Goal: Task Accomplishment & Management: Complete application form

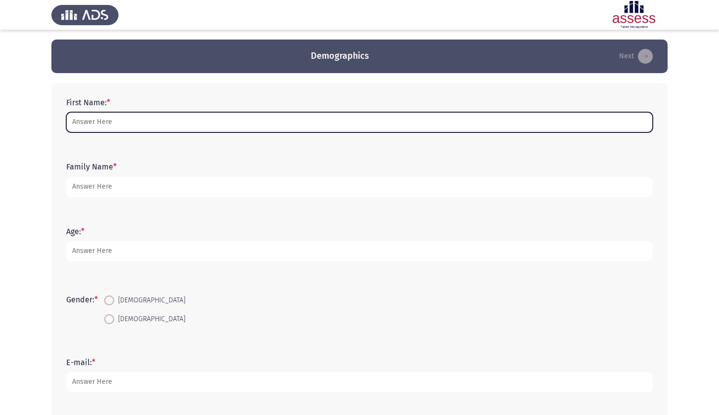
click at [180, 117] on input "First Name: *" at bounding box center [359, 122] width 587 height 20
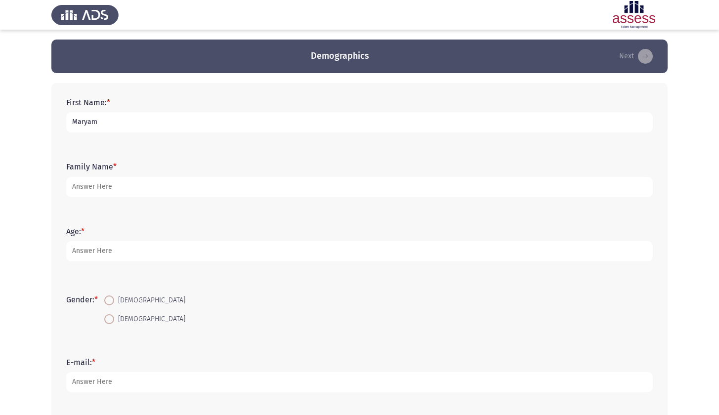
type input "Maryam"
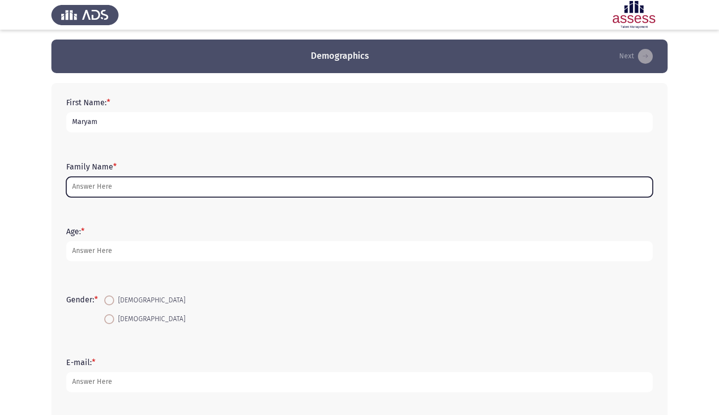
click at [103, 185] on input "Family Name *" at bounding box center [359, 187] width 587 height 20
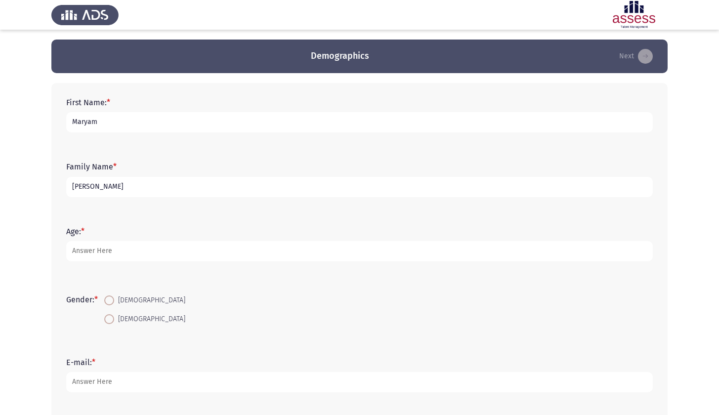
type input "[PERSON_NAME]"
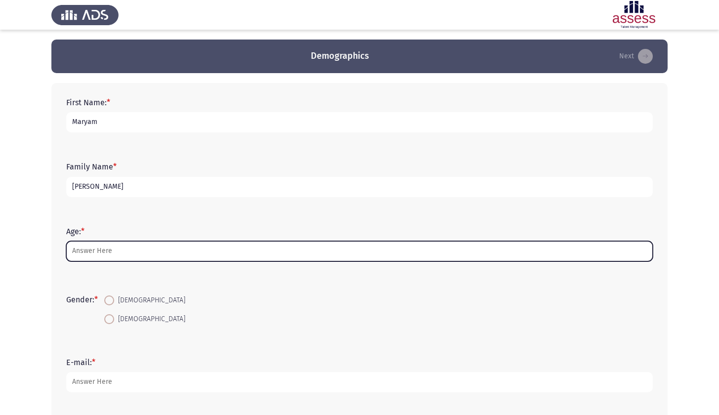
click at [124, 254] on input "Age: *" at bounding box center [359, 251] width 587 height 20
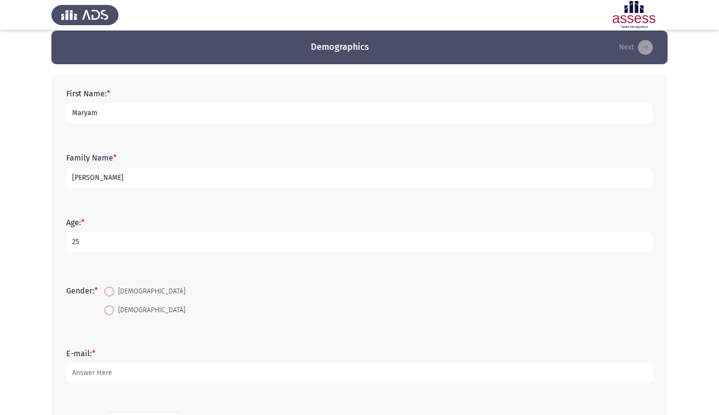
scroll to position [87, 0]
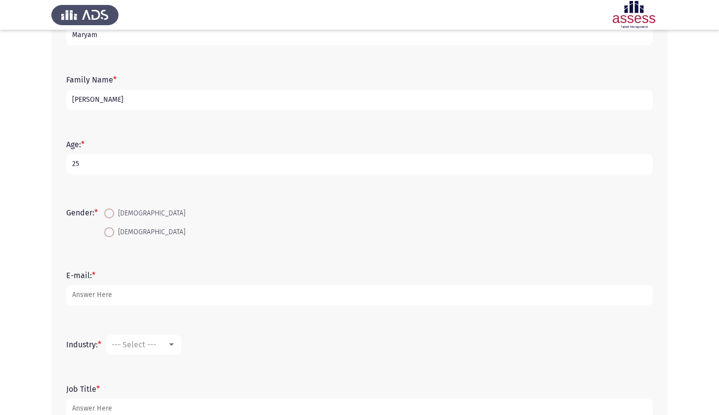
type input "25"
click at [122, 230] on span "[DEMOGRAPHIC_DATA]" at bounding box center [149, 232] width 71 height 12
click at [114, 230] on input "[DEMOGRAPHIC_DATA]" at bounding box center [109, 232] width 10 height 10
radio input "true"
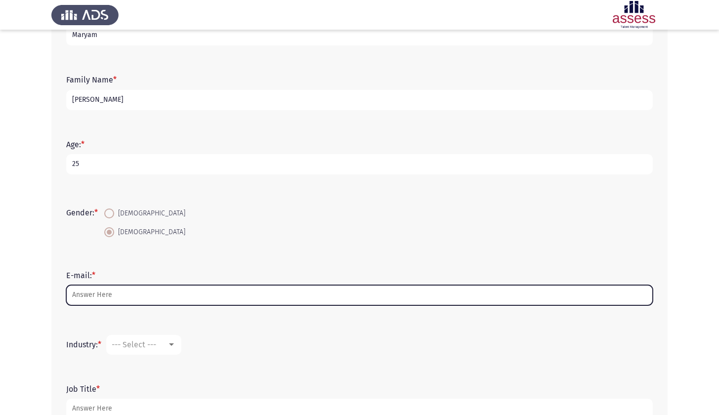
click at [115, 290] on input "E-mail: *" at bounding box center [359, 295] width 587 height 20
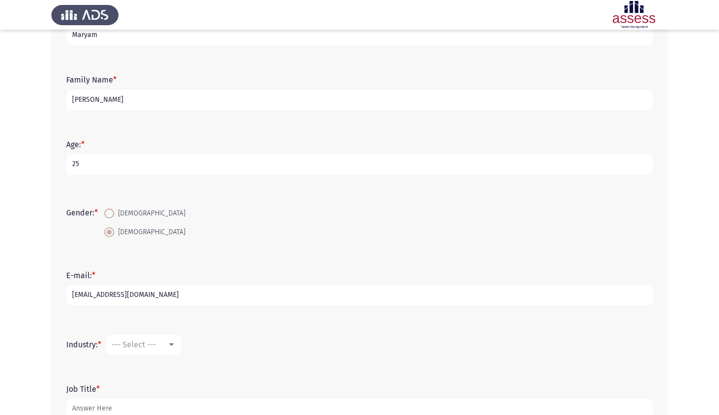
type input "[EMAIL_ADDRESS][DOMAIN_NAME]"
click at [176, 345] on div at bounding box center [171, 345] width 9 height 8
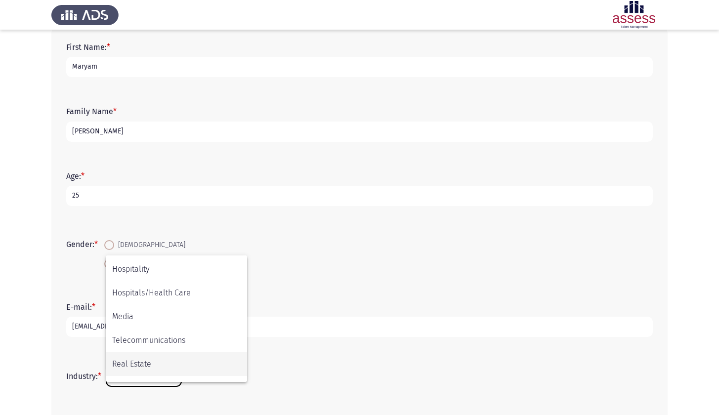
scroll to position [283, 0]
click at [295, 297] on div at bounding box center [359, 207] width 719 height 415
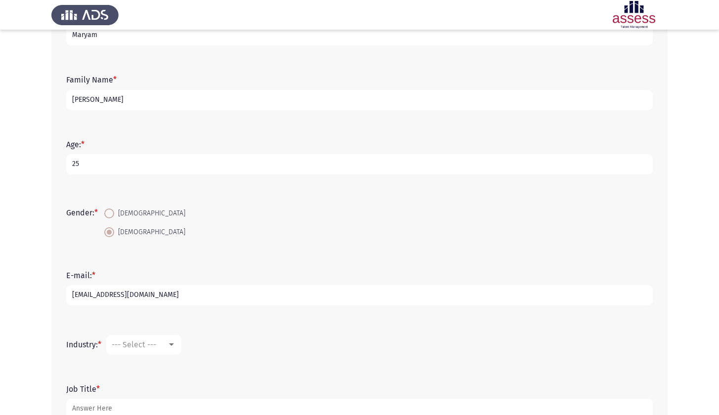
scroll to position [156, 0]
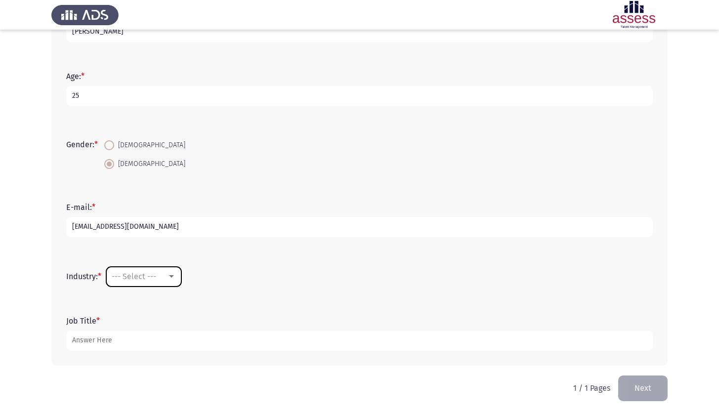
click at [168, 283] on mat-select "--- Select ---" at bounding box center [143, 277] width 75 height 20
click at [171, 279] on div at bounding box center [171, 277] width 9 height 8
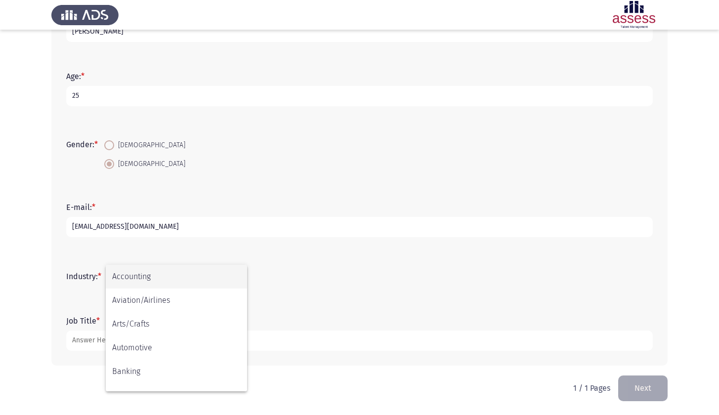
click at [297, 286] on div at bounding box center [359, 207] width 719 height 415
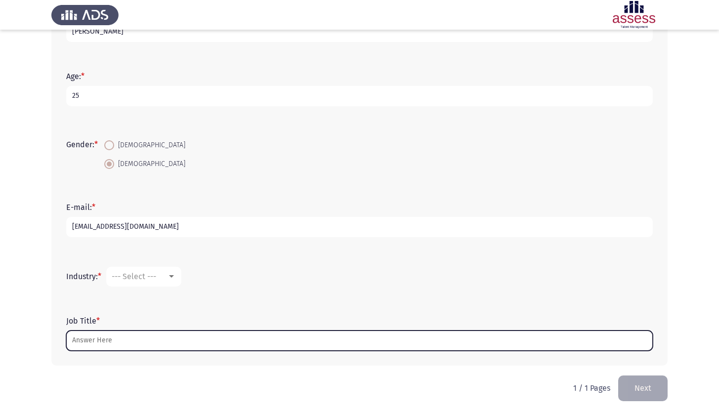
click at [288, 332] on input "Job Title *" at bounding box center [359, 341] width 587 height 20
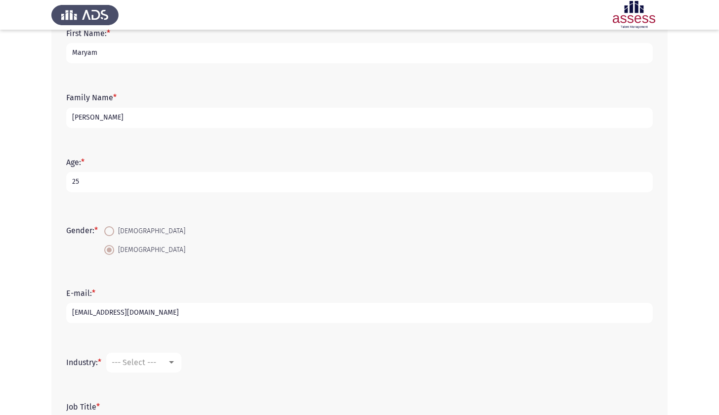
scroll to position [123, 0]
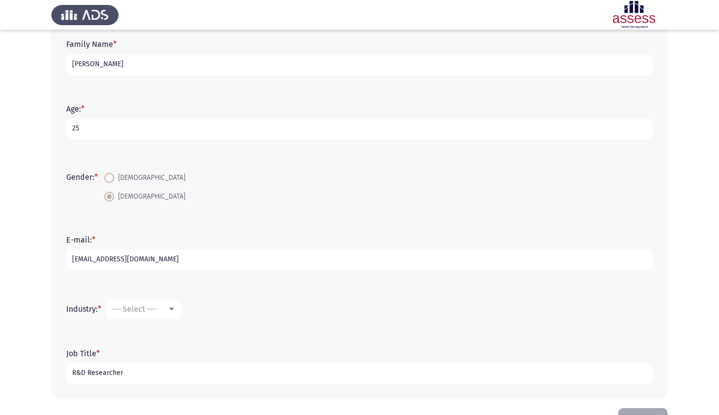
type input "R&D Researcher"
click at [165, 310] on div "--- Select ---" at bounding box center [139, 308] width 55 height 9
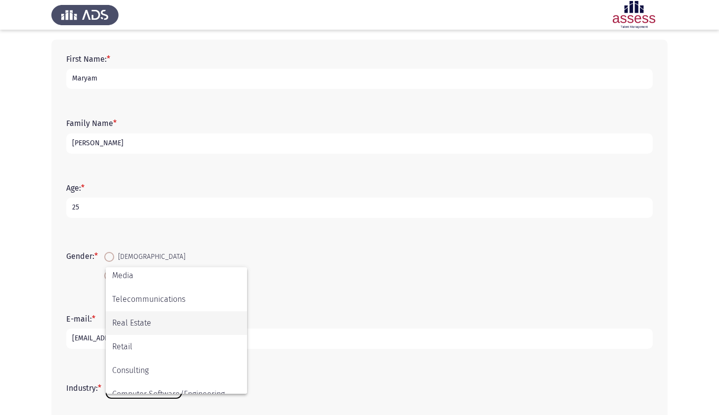
scroll to position [202, 0]
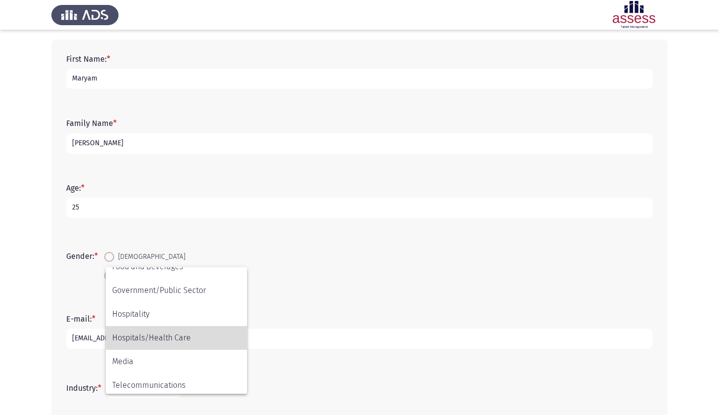
click at [193, 334] on span "Hospitals/Health Care" at bounding box center [176, 338] width 128 height 24
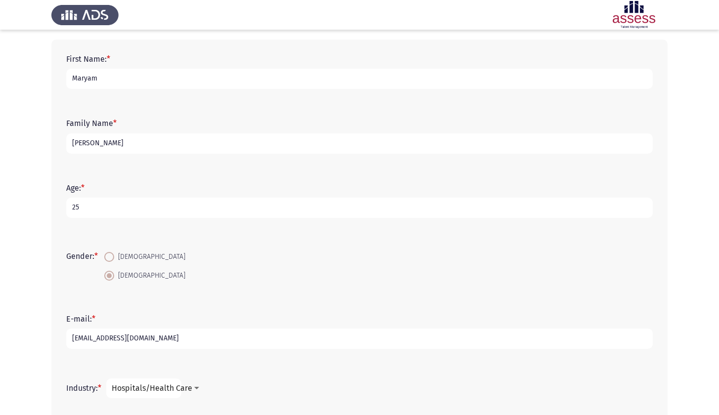
click at [28, 321] on app-assessment-container "Demographics Next First Name: * [PERSON_NAME] Family Name * [PERSON_NAME] Age: …" at bounding box center [359, 241] width 719 height 491
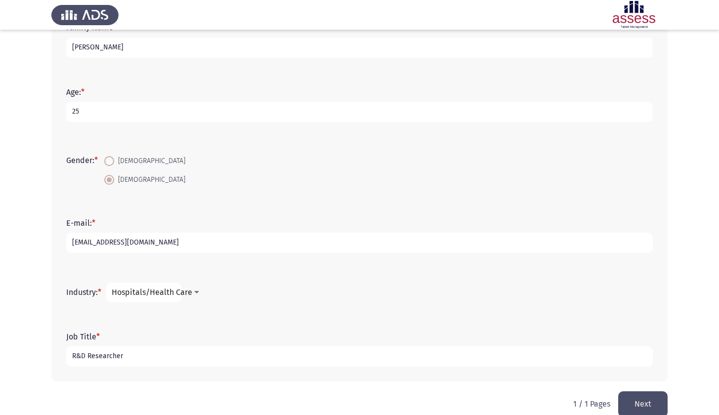
scroll to position [156, 0]
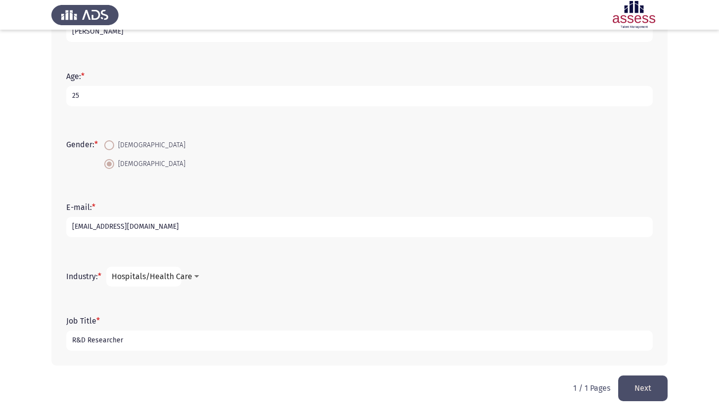
click at [635, 381] on button "Next" at bounding box center [642, 388] width 49 height 25
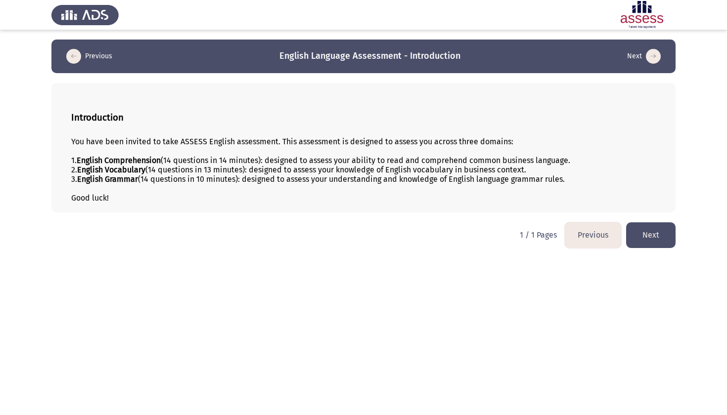
click at [645, 236] on button "Next" at bounding box center [650, 234] width 49 height 25
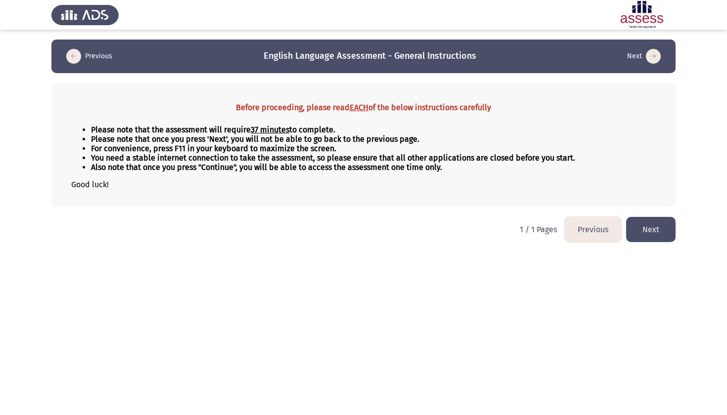
click at [659, 234] on button "Next" at bounding box center [650, 229] width 49 height 25
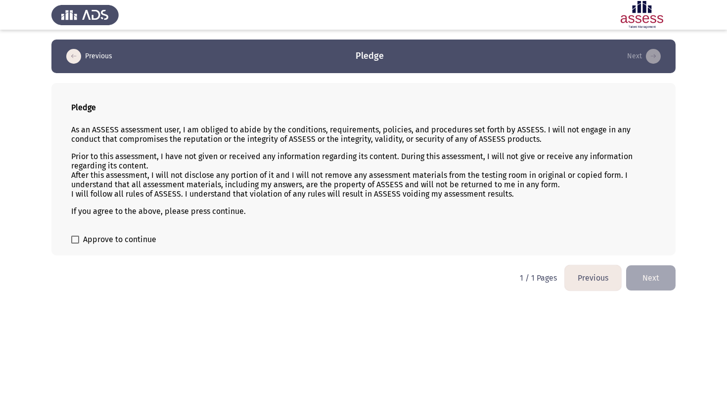
click at [88, 236] on span "Approve to continue" at bounding box center [119, 240] width 73 height 12
click at [75, 244] on input "Approve to continue" at bounding box center [75, 244] width 0 height 0
checkbox input "true"
click at [655, 277] on button "Next" at bounding box center [650, 277] width 49 height 25
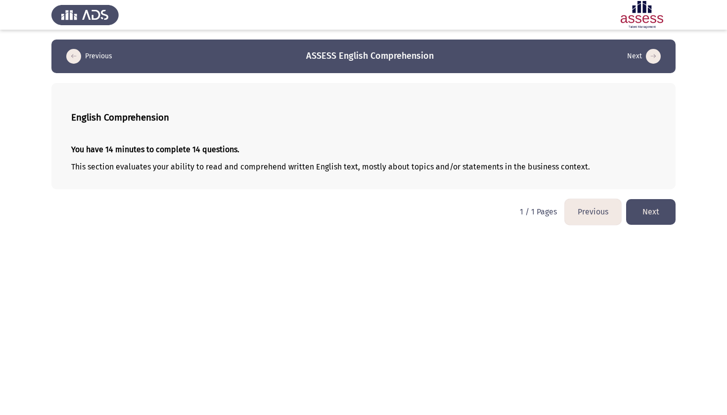
click at [644, 208] on button "Next" at bounding box center [650, 211] width 49 height 25
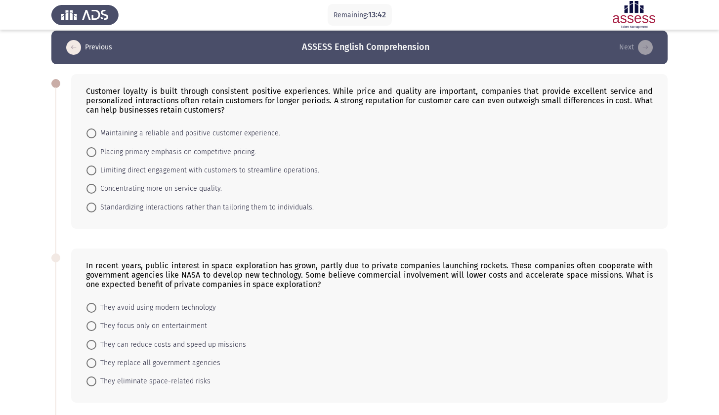
scroll to position [17, 0]
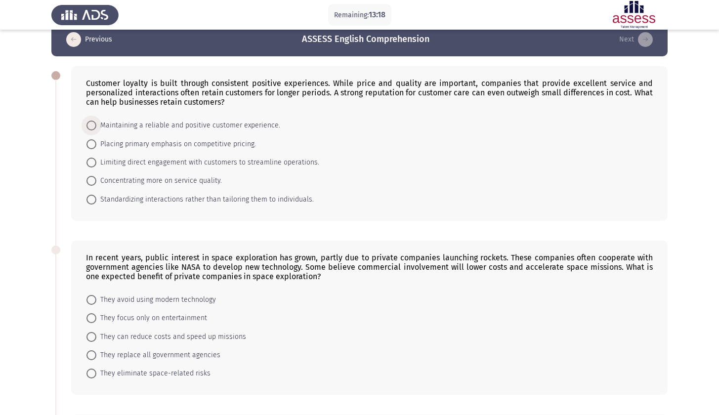
click at [181, 131] on span "Maintaining a reliable and positive customer experience." at bounding box center [188, 126] width 184 height 12
click at [96, 130] on input "Maintaining a reliable and positive customer experience." at bounding box center [91, 126] width 10 height 10
radio input "true"
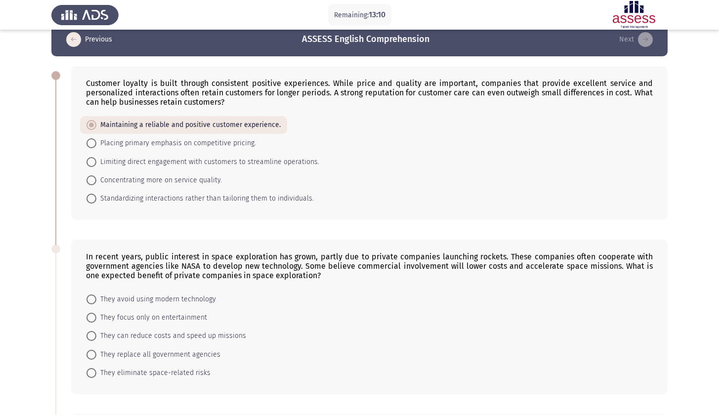
click at [10, 164] on app-assessment-container "Remaining: 13:10 Previous ASSESS English Comprehension Next Customer loyalty is…" at bounding box center [359, 383] width 719 height 721
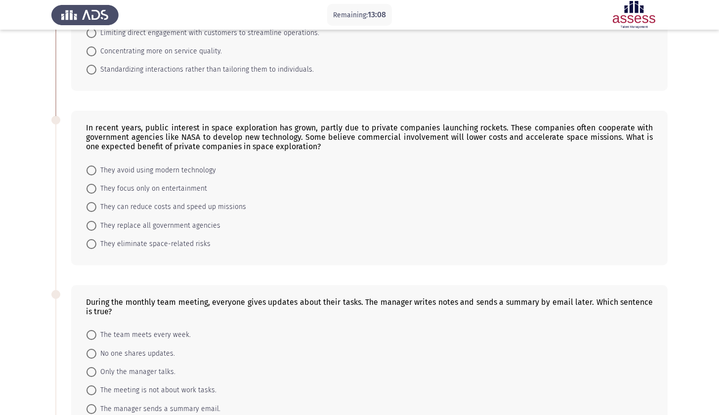
scroll to position [222, 0]
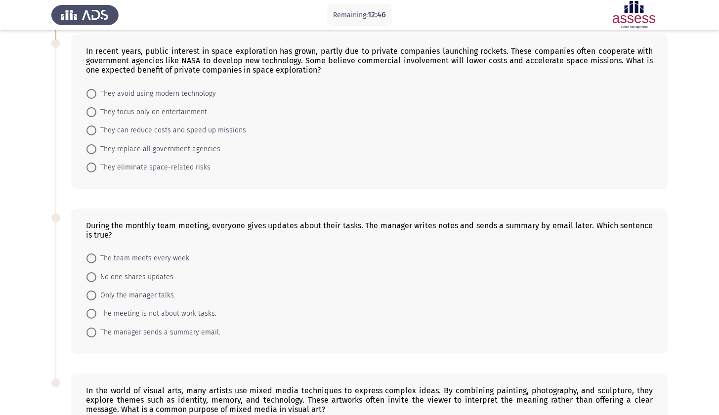
drag, startPoint x: 156, startPoint y: 55, endPoint x: 260, endPoint y: 54, distance: 103.8
click at [260, 54] on div "In recent years, public interest in space exploration has grown, partly due to …" at bounding box center [369, 60] width 567 height 28
click at [148, 133] on span "They can reduce costs and speed up missions" at bounding box center [171, 131] width 150 height 12
click at [96, 133] on input "They can reduce costs and speed up missions" at bounding box center [91, 131] width 10 height 10
radio input "true"
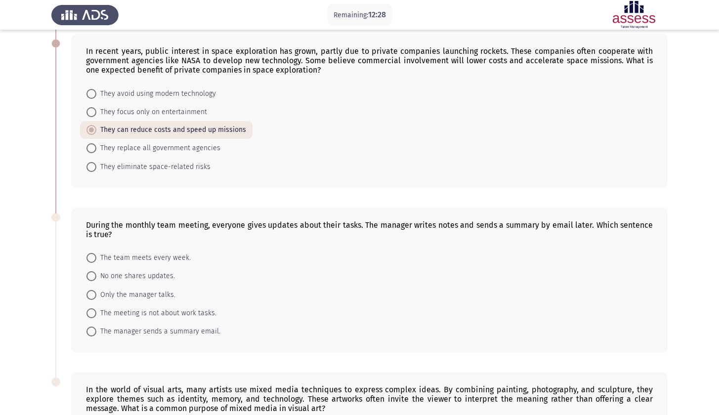
click at [15, 153] on app-assessment-container "Remaining: 12:28 Previous ASSESS English Comprehension Next Customer loyalty is…" at bounding box center [359, 177] width 719 height 720
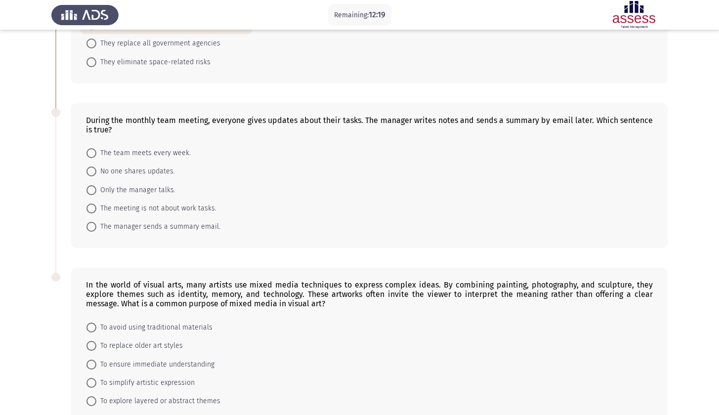
scroll to position [338, 0]
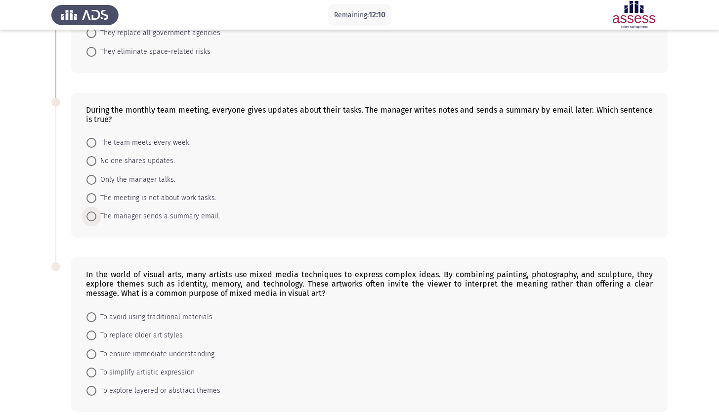
click at [160, 220] on span "The manager sends a summary email." at bounding box center [158, 217] width 124 height 12
click at [96, 220] on input "The manager sends a summary email." at bounding box center [91, 217] width 10 height 10
radio input "true"
click at [42, 207] on app-assessment-container "Remaining: 12:08 Previous ASSESS English Comprehension Next Customer loyalty is…" at bounding box center [359, 62] width 719 height 720
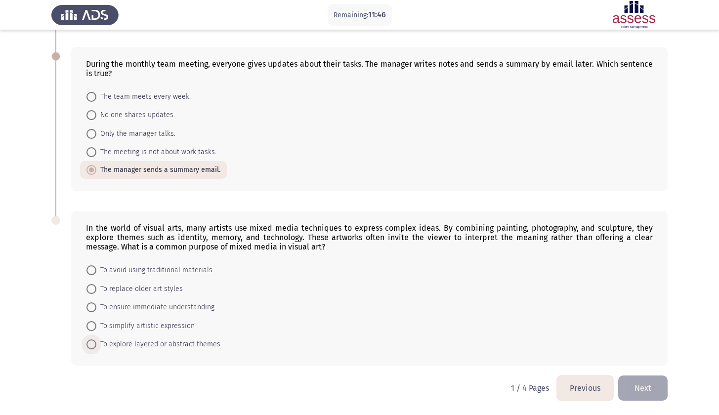
click at [158, 346] on span "To explore layered or abstract themes" at bounding box center [158, 345] width 124 height 12
click at [96, 346] on input "To explore layered or abstract themes" at bounding box center [91, 345] width 10 height 10
radio input "true"
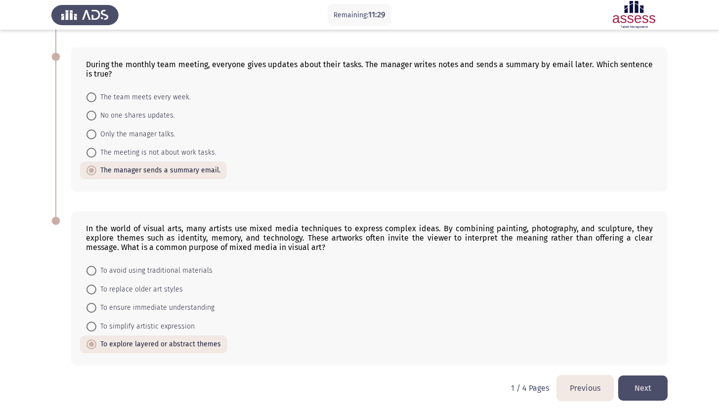
click at [633, 381] on button "Next" at bounding box center [642, 388] width 49 height 25
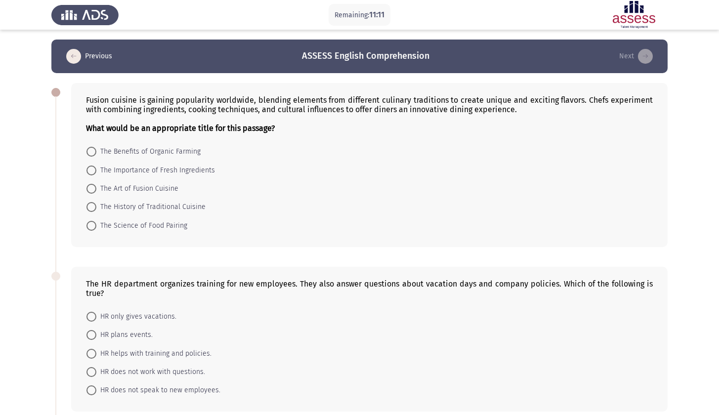
click at [158, 192] on span "The Art of Fusion Cuisine" at bounding box center [137, 189] width 82 height 12
click at [96, 192] on input "The Art of Fusion Cuisine" at bounding box center [91, 189] width 10 height 10
radio input "true"
click at [1, 214] on app-assessment-container "Remaining: 11:09 Previous ASSESS English Comprehension Next Fusion cuisine is g…" at bounding box center [359, 400] width 719 height 721
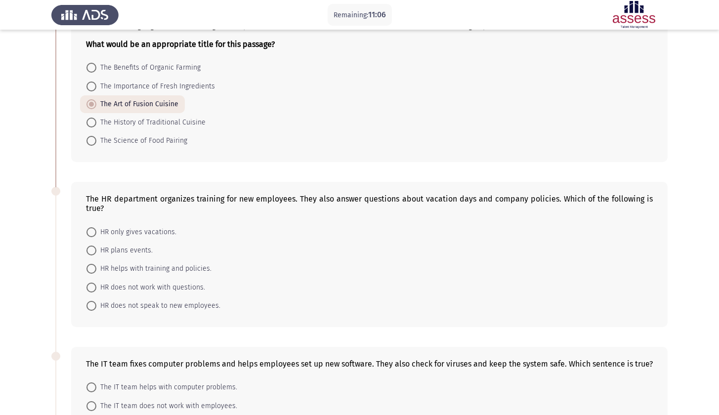
scroll to position [128, 0]
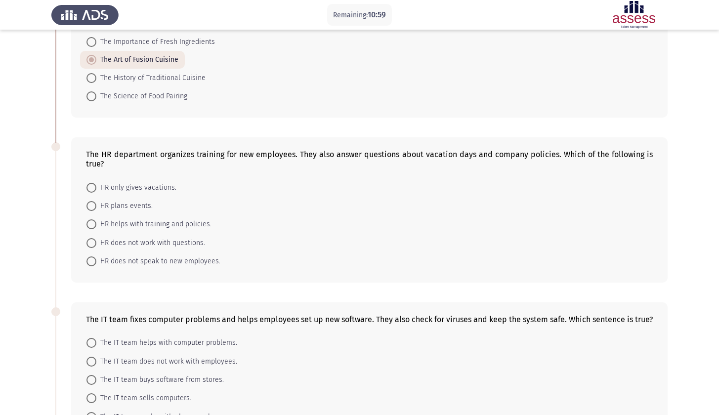
click at [130, 226] on span "HR helps with training and policies." at bounding box center [153, 224] width 115 height 12
click at [96, 226] on input "HR helps with training and policies." at bounding box center [91, 224] width 10 height 10
radio input "true"
click at [29, 244] on app-assessment-container "Remaining: 10:58 Previous ASSESS English Comprehension Next Fusion cuisine is g…" at bounding box center [359, 271] width 719 height 720
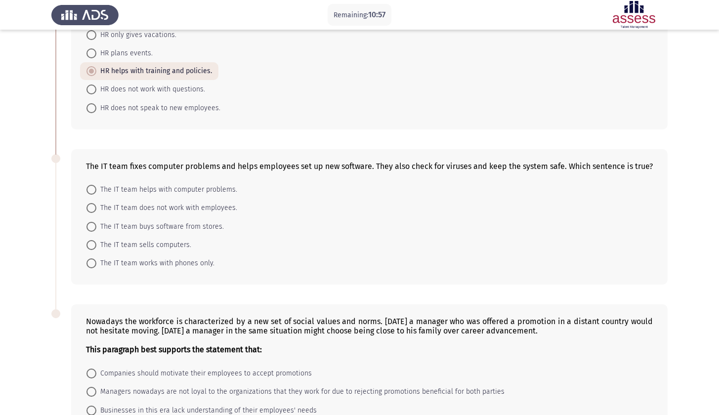
scroll to position [361, 0]
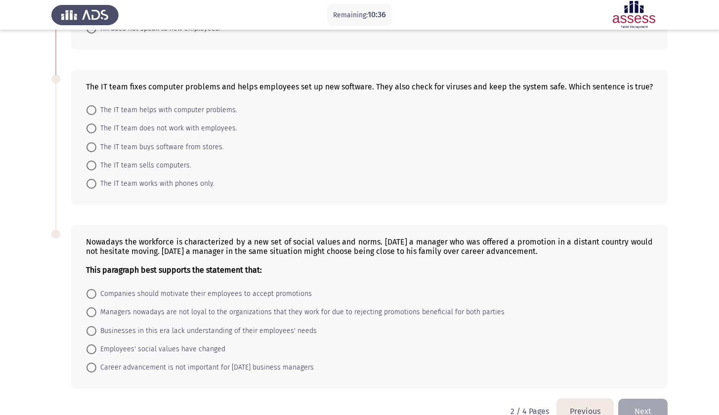
click at [193, 113] on span "The IT team helps with computer problems." at bounding box center [166, 110] width 141 height 12
click at [96, 113] on input "The IT team helps with computer problems." at bounding box center [91, 110] width 10 height 10
radio input "true"
click at [36, 182] on app-assessment-container "Remaining: 10:31 Previous ASSESS English Comprehension Next Fusion cuisine is g…" at bounding box center [359, 39] width 719 height 720
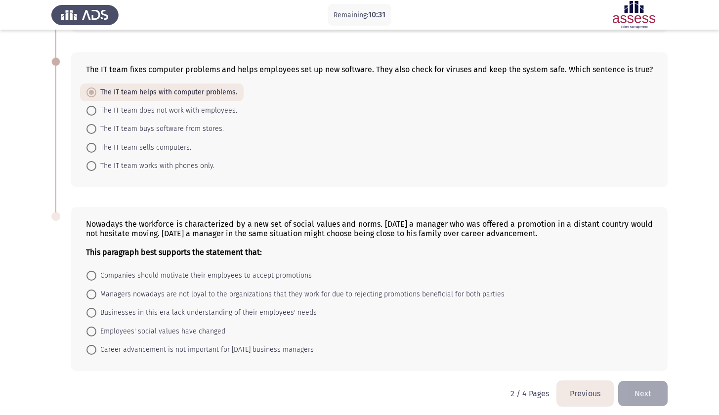
scroll to position [385, 0]
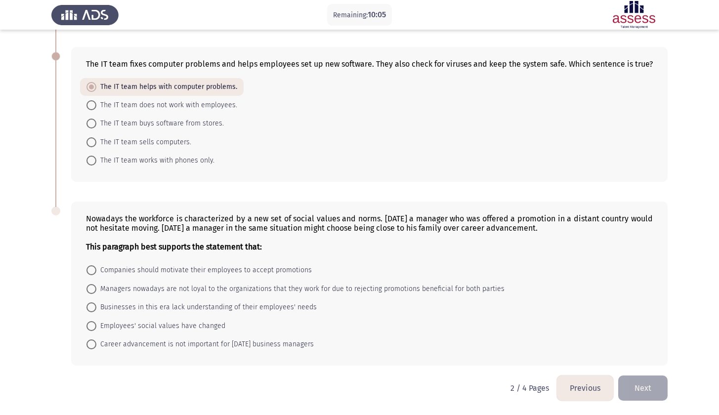
click at [205, 324] on span "Employees' social values have changed" at bounding box center [160, 326] width 129 height 12
click at [96, 324] on input "Employees' social values have changed" at bounding box center [91, 326] width 10 height 10
radio input "true"
click at [279, 398] on html "Remaining: 10:03 Previous ASSESS English Comprehension Next Fusion cuisine is g…" at bounding box center [359, 16] width 719 height 798
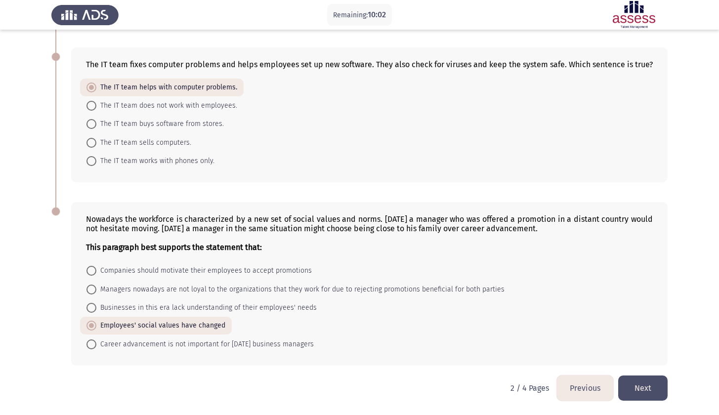
click at [637, 388] on button "Next" at bounding box center [642, 388] width 49 height 25
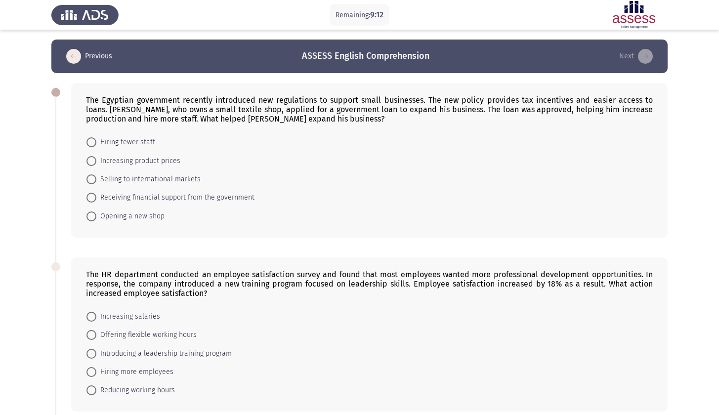
click at [135, 197] on span "Receiving financial support from the government" at bounding box center [175, 198] width 158 height 12
click at [96, 197] on input "Receiving financial support from the government" at bounding box center [91, 198] width 10 height 10
radio input "true"
click at [34, 214] on app-assessment-container "Remaining: 9:11 Previous ASSESS English Comprehension Next The Egyptian governm…" at bounding box center [359, 405] width 719 height 730
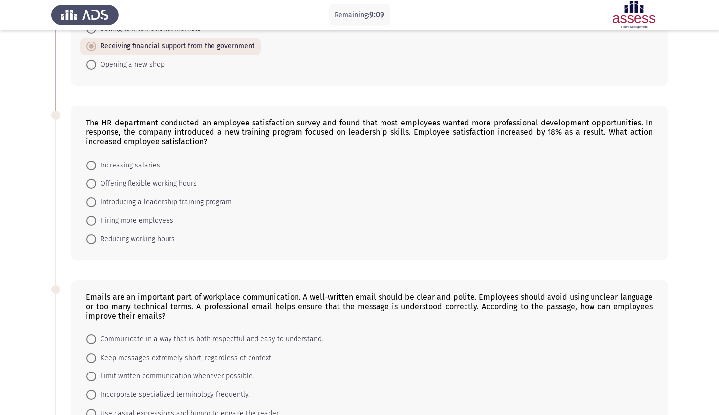
scroll to position [153, 0]
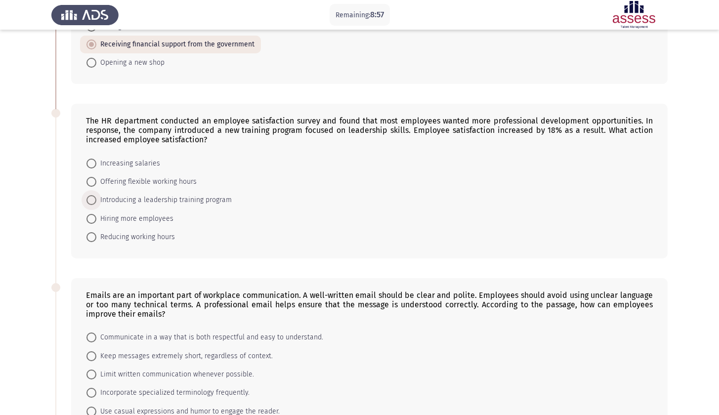
click at [165, 202] on span "Introducing a leadership training program" at bounding box center [163, 200] width 135 height 12
click at [96, 202] on input "Introducing a leadership training program" at bounding box center [91, 200] width 10 height 10
radio input "true"
click at [21, 198] on app-assessment-container "Remaining: 8:56 Previous ASSESS English Comprehension Next The Egyptian governm…" at bounding box center [359, 251] width 719 height 729
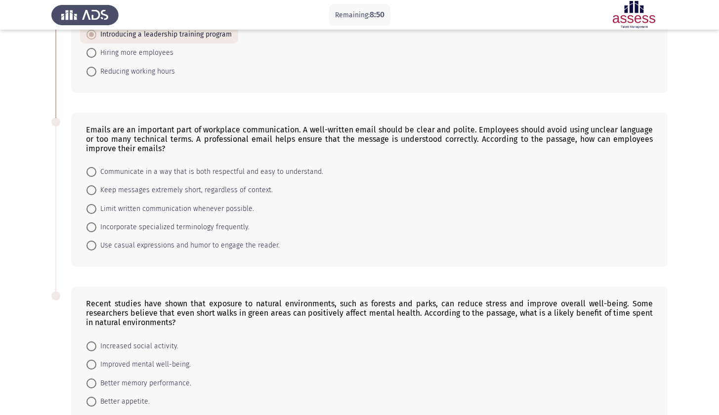
scroll to position [320, 0]
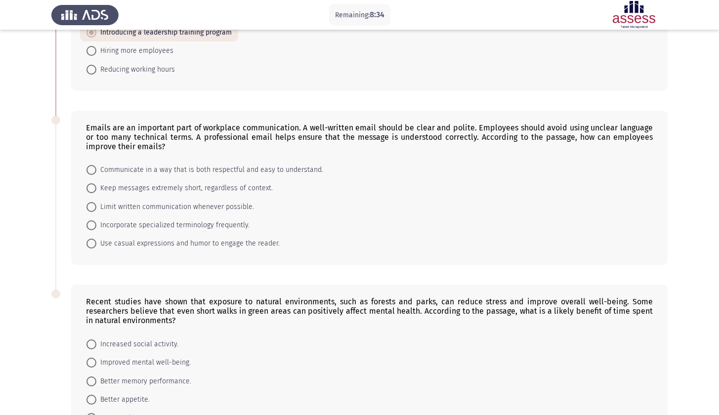
click at [166, 167] on span "Communicate in a way that is both respectful and easy to understand." at bounding box center [209, 170] width 227 height 12
click at [96, 167] on input "Communicate in a way that is both respectful and easy to understand." at bounding box center [91, 170] width 10 height 10
radio input "true"
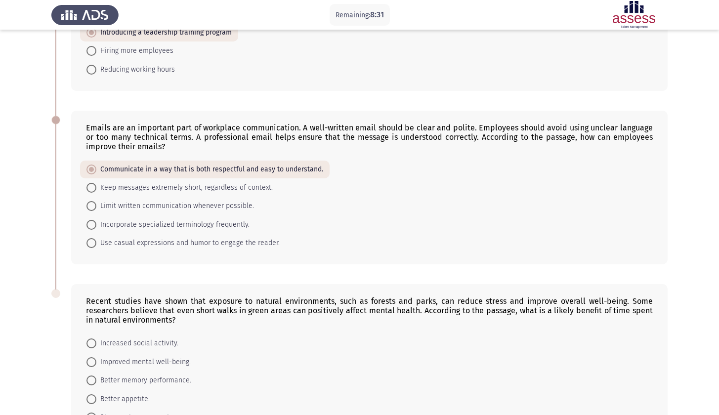
click at [34, 186] on app-assessment-container "Remaining: 8:31 Previous ASSESS English Comprehension Next The Egyptian governm…" at bounding box center [359, 84] width 719 height 729
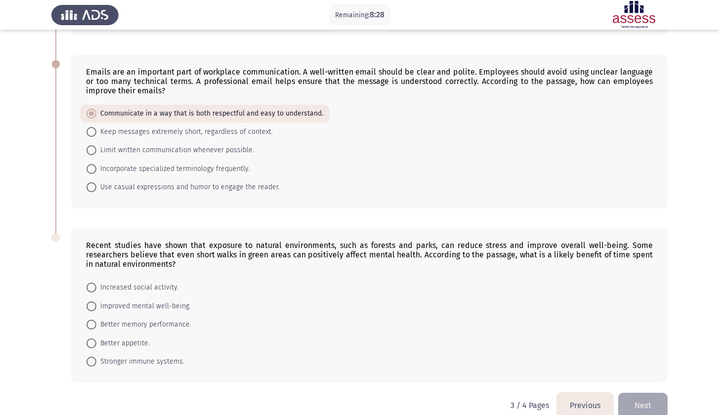
scroll to position [394, 0]
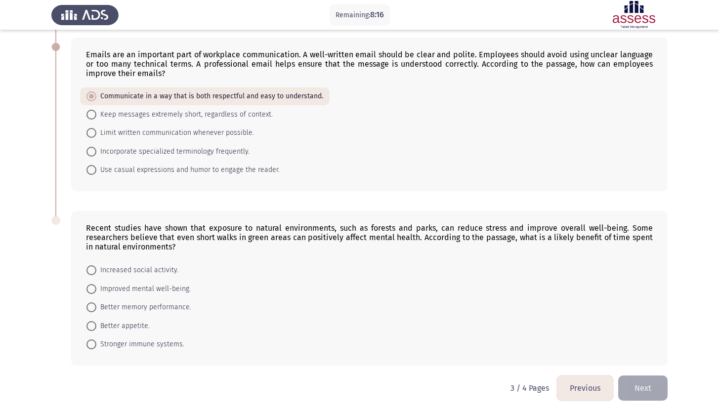
click at [138, 291] on span "Improved mental well-being." at bounding box center [143, 289] width 94 height 12
click at [96, 291] on input "Improved mental well-being." at bounding box center [91, 289] width 10 height 10
radio input "true"
click at [654, 394] on button "Next" at bounding box center [642, 388] width 49 height 25
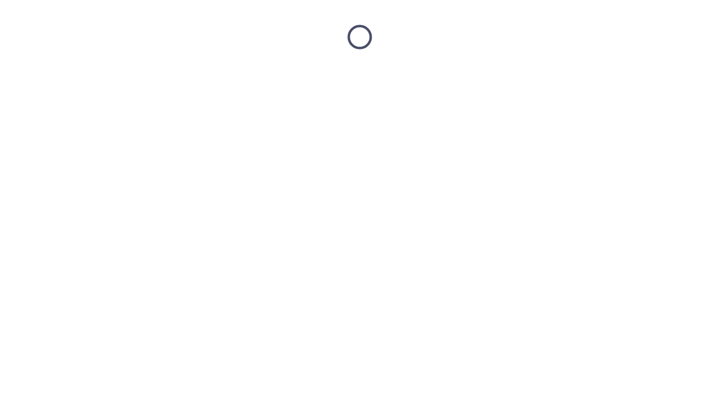
scroll to position [0, 0]
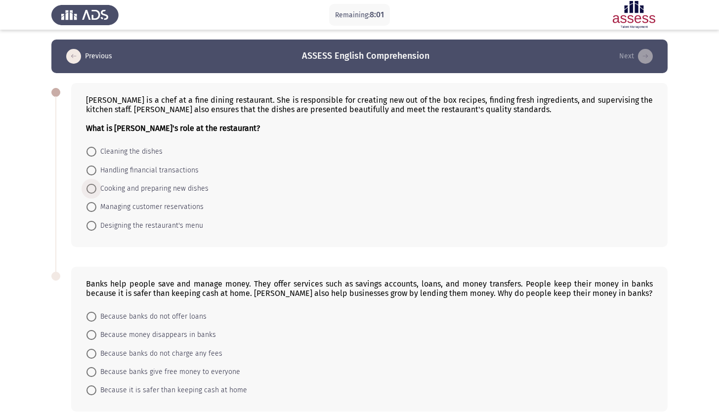
click at [166, 193] on span "Cooking and preparing new dishes" at bounding box center [152, 189] width 112 height 12
click at [96, 193] on input "Cooking and preparing new dishes" at bounding box center [91, 189] width 10 height 10
radio input "true"
click at [31, 254] on app-assessment-container "Remaining: 8:00 Previous ASSESS English Comprehension Next [PERSON_NAME] is a c…" at bounding box center [359, 231] width 719 height 382
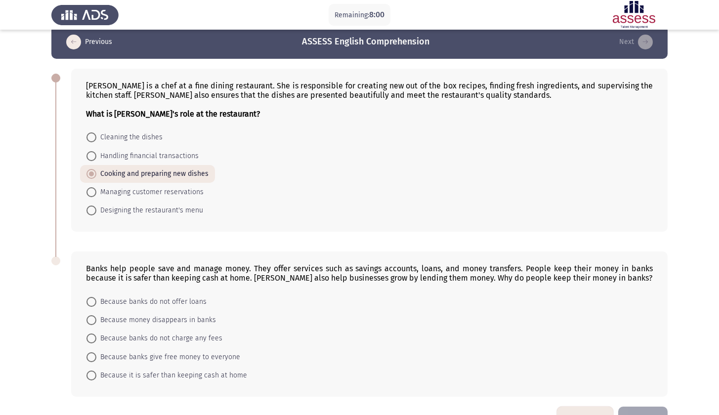
scroll to position [47, 0]
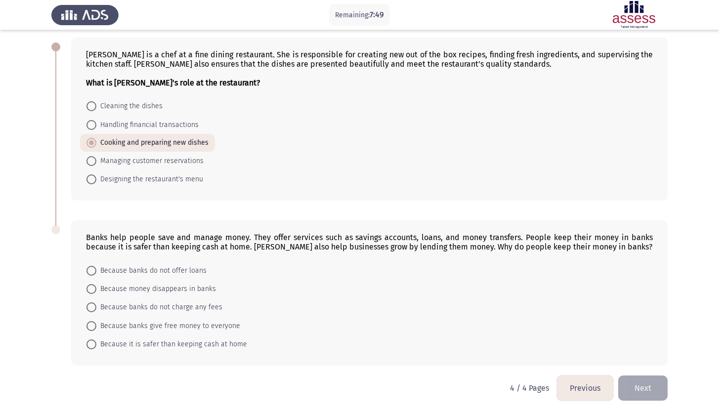
click at [135, 180] on span "Designing the restaurant's menu" at bounding box center [149, 179] width 107 height 12
click at [96, 180] on input "Designing the restaurant's menu" at bounding box center [91, 179] width 10 height 10
radio input "true"
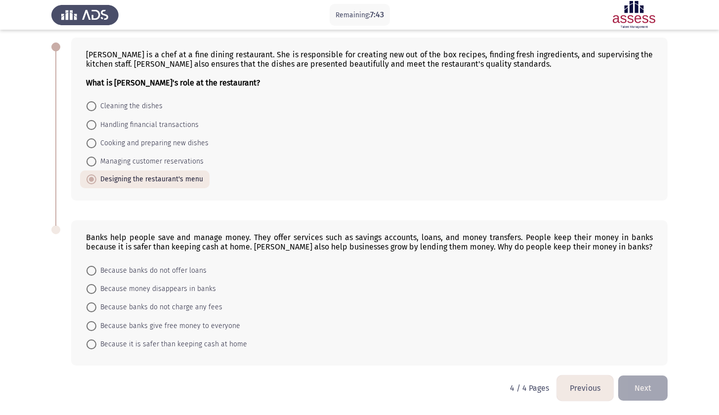
click at [19, 176] on app-assessment-container "Remaining: 7:43 Previous ASSESS English Comprehension Next [PERSON_NAME] is a c…" at bounding box center [359, 185] width 719 height 382
click at [170, 341] on span "Because it is safer than keeping cash at home" at bounding box center [171, 345] width 151 height 12
click at [96, 341] on input "Because it is safer than keeping cash at home" at bounding box center [91, 345] width 10 height 10
radio input "true"
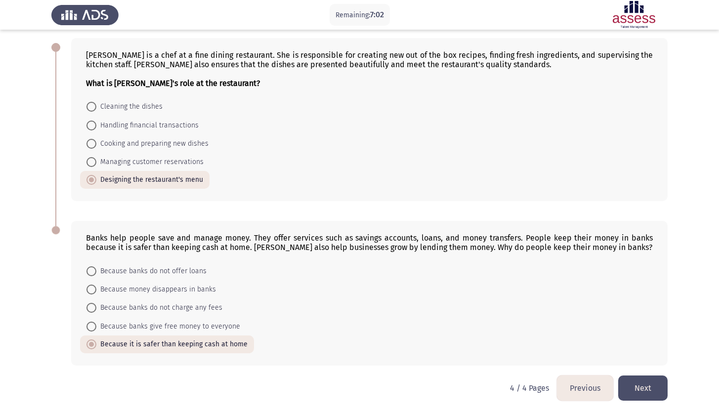
click at [654, 388] on button "Next" at bounding box center [642, 388] width 49 height 25
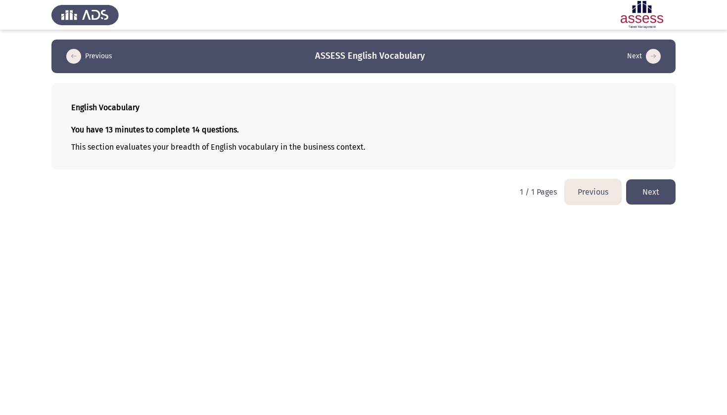
click at [662, 192] on button "Next" at bounding box center [650, 191] width 49 height 25
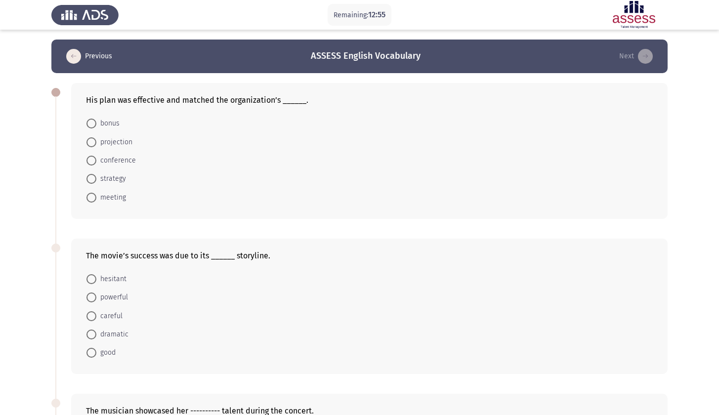
click at [102, 178] on span "strategy" at bounding box center [111, 179] width 30 height 12
click at [96, 178] on input "strategy" at bounding box center [91, 179] width 10 height 10
radio input "true"
click at [30, 205] on app-assessment-container "Remaining: 12:54 Previous ASSESS English Vocabulary Next His plan was effective…" at bounding box center [359, 367] width 719 height 655
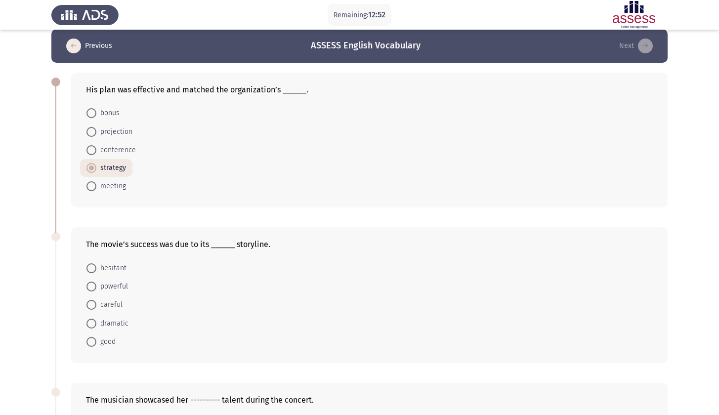
scroll to position [88, 0]
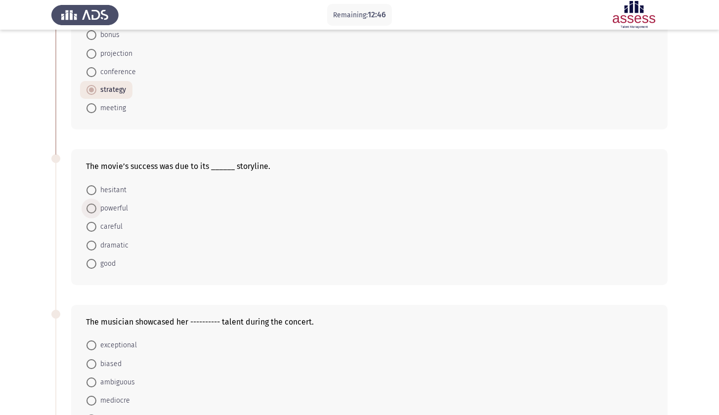
click at [91, 211] on span at bounding box center [91, 209] width 10 height 10
click at [91, 211] on input "powerful" at bounding box center [91, 209] width 10 height 10
radio input "true"
click at [32, 224] on app-assessment-container "Remaining: 12:45 Previous ASSESS English Vocabulary Next His plan was effective…" at bounding box center [359, 278] width 719 height 654
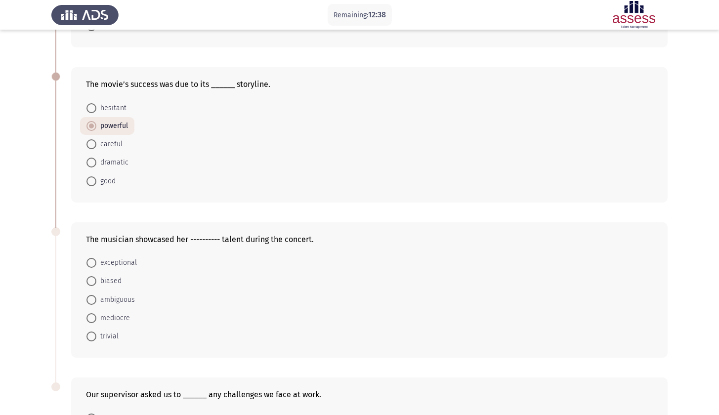
scroll to position [205, 0]
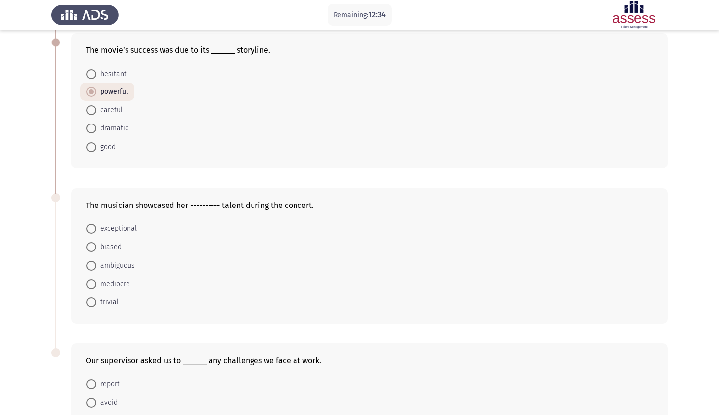
click at [104, 233] on span "exceptional" at bounding box center [116, 229] width 41 height 12
click at [96, 233] on input "exceptional" at bounding box center [91, 229] width 10 height 10
radio input "true"
click at [25, 246] on app-assessment-container "Remaining: 12:33 Previous ASSESS English Vocabulary Next His plan was effective…" at bounding box center [359, 162] width 719 height 654
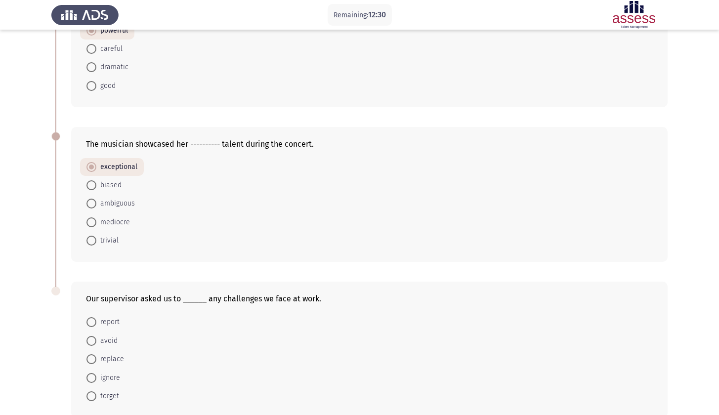
scroll to position [319, 0]
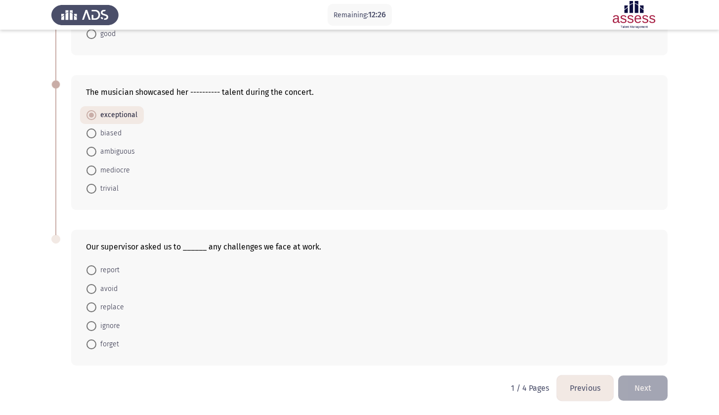
click at [107, 274] on span "report" at bounding box center [107, 270] width 23 height 12
click at [96, 274] on input "report" at bounding box center [91, 270] width 10 height 10
radio input "true"
click at [36, 307] on app-assessment-container "Remaining: 12:26 Previous ASSESS English Vocabulary Next His plan was effective…" at bounding box center [359, 48] width 719 height 653
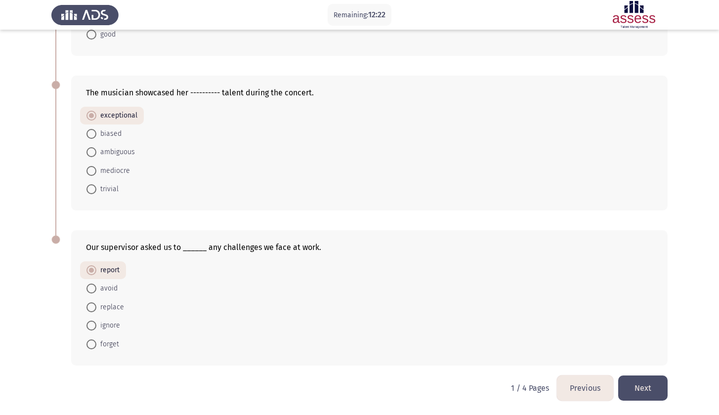
click at [651, 394] on button "Next" at bounding box center [642, 388] width 49 height 25
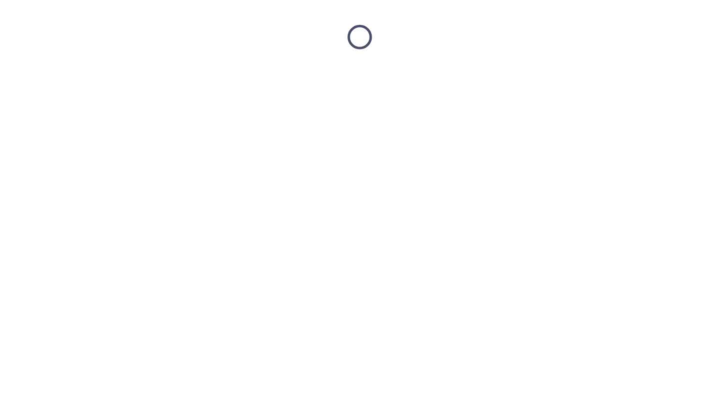
scroll to position [0, 0]
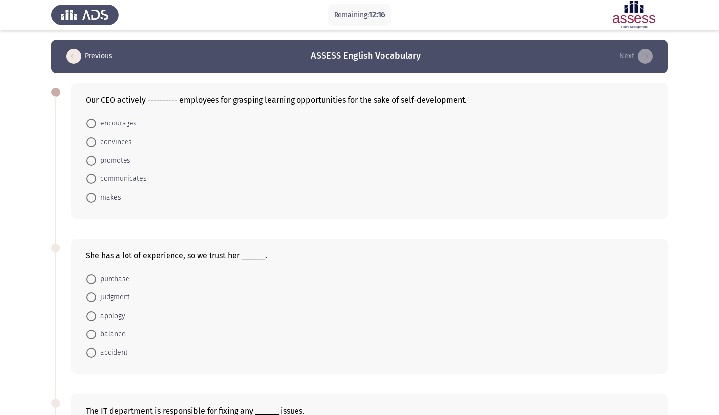
click at [128, 128] on span "encourages" at bounding box center [116, 124] width 41 height 12
click at [96, 128] on input "encourages" at bounding box center [91, 124] width 10 height 10
radio input "true"
click at [22, 203] on app-assessment-container "Remaining: 12:15 Previous ASSESS English Vocabulary Next Our CEO actively -----…" at bounding box center [359, 367] width 719 height 655
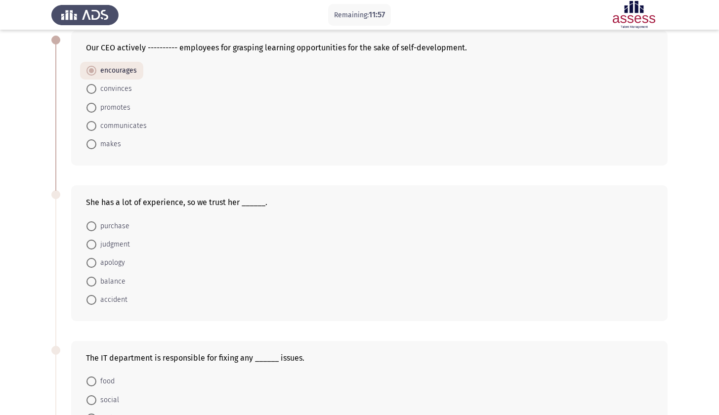
scroll to position [108, 0]
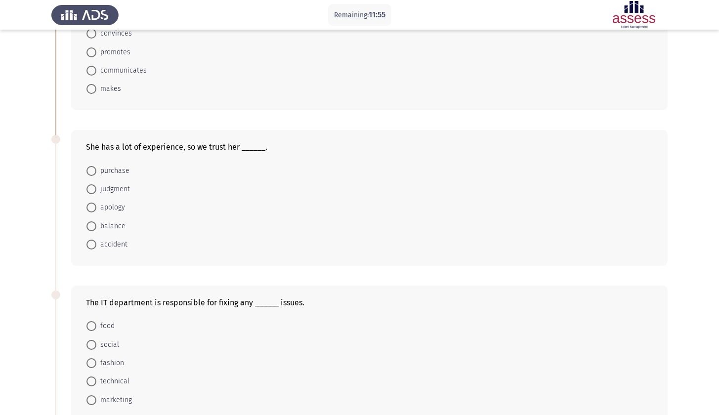
click at [92, 194] on span at bounding box center [91, 189] width 10 height 10
click at [92, 194] on input "judgment" at bounding box center [91, 189] width 10 height 10
radio input "true"
click at [36, 240] on app-assessment-container "Remaining: 11:54 Previous ASSESS English Vocabulary Next Our CEO actively -----…" at bounding box center [359, 259] width 719 height 654
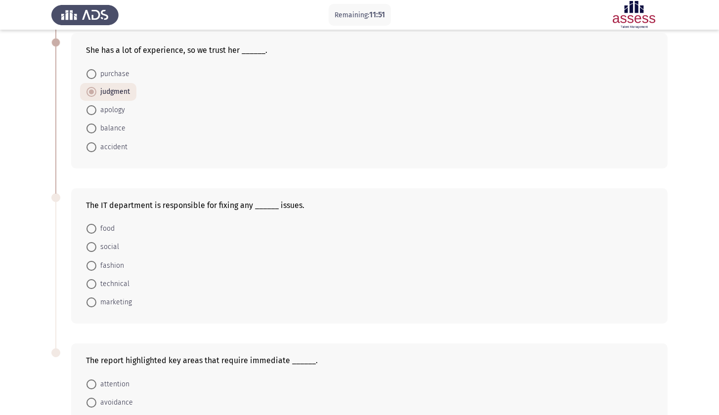
scroll to position [222, 0]
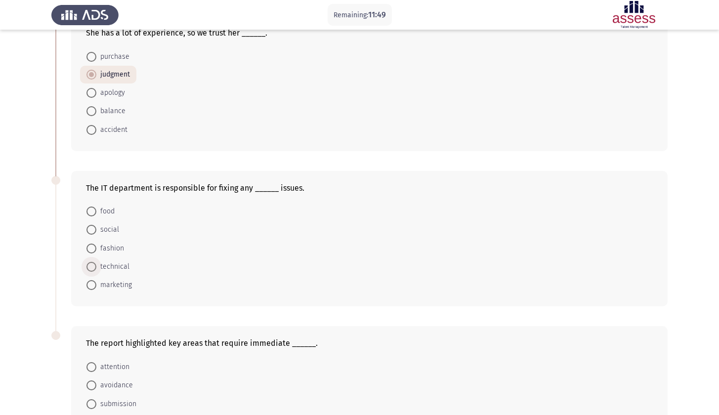
click at [104, 265] on span "technical" at bounding box center [112, 267] width 33 height 12
click at [96, 265] on input "technical" at bounding box center [91, 267] width 10 height 10
radio input "true"
click at [47, 282] on app-assessment-container "Remaining: 11:49 Previous ASSESS English Vocabulary Next Our CEO actively -----…" at bounding box center [359, 145] width 719 height 654
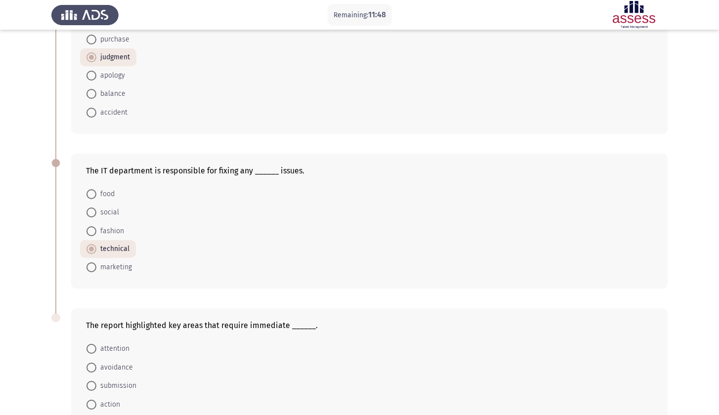
scroll to position [319, 0]
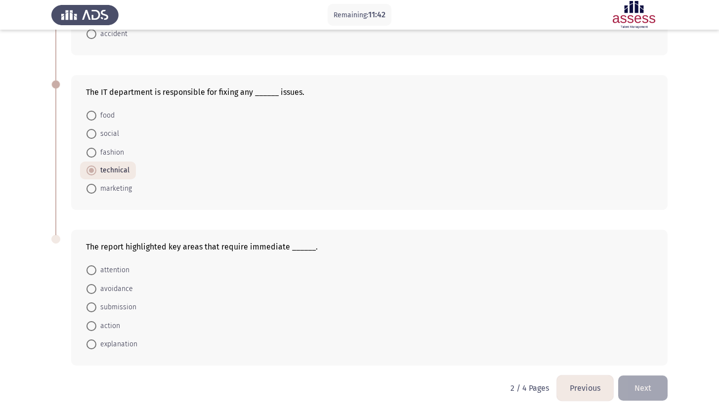
click at [94, 268] on span at bounding box center [91, 270] width 10 height 10
click at [94, 268] on input "attention" at bounding box center [91, 270] width 10 height 10
radio input "true"
drag, startPoint x: 174, startPoint y: 248, endPoint x: 212, endPoint y: 248, distance: 38.1
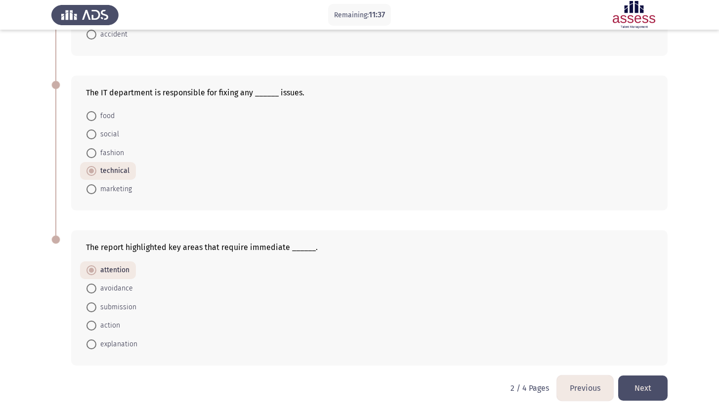
click at [212, 248] on div "The report highlighted key areas that require immediate ______." at bounding box center [369, 247] width 567 height 9
click at [102, 324] on span "action" at bounding box center [108, 326] width 24 height 12
click at [96, 324] on input "action" at bounding box center [91, 326] width 10 height 10
radio input "true"
click at [62, 330] on div "The report highlighted key areas that require immediate ______. attention avoid…" at bounding box center [359, 297] width 616 height 155
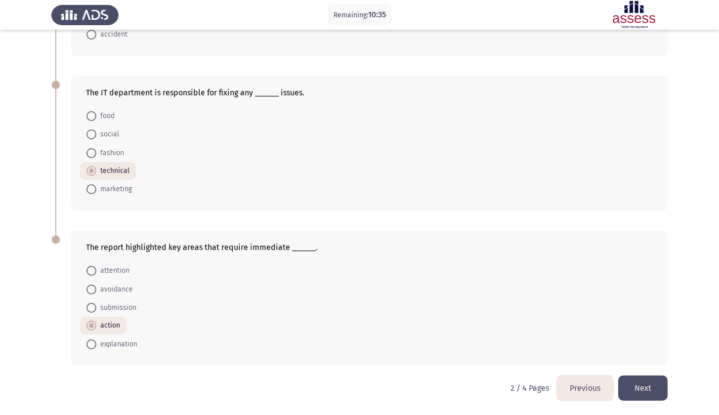
click at [629, 391] on button "Next" at bounding box center [642, 388] width 49 height 25
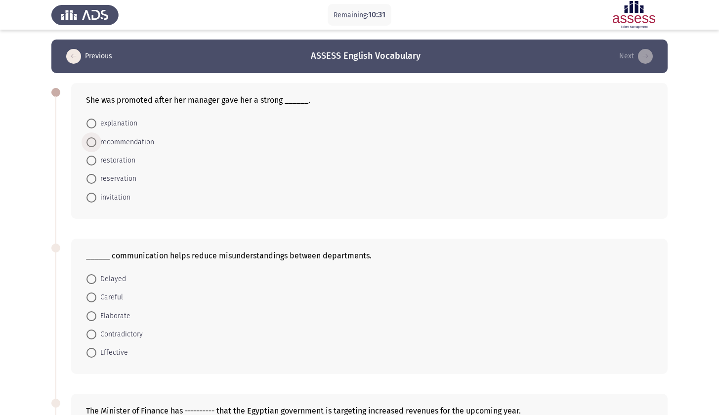
click at [127, 142] on span "recommendation" at bounding box center [125, 142] width 58 height 12
click at [96, 142] on input "recommendation" at bounding box center [91, 142] width 10 height 10
radio input "true"
click at [46, 235] on app-assessment-container "Remaining: 10:30 Previous ASSESS English Vocabulary Next She was promoted after…" at bounding box center [359, 367] width 719 height 655
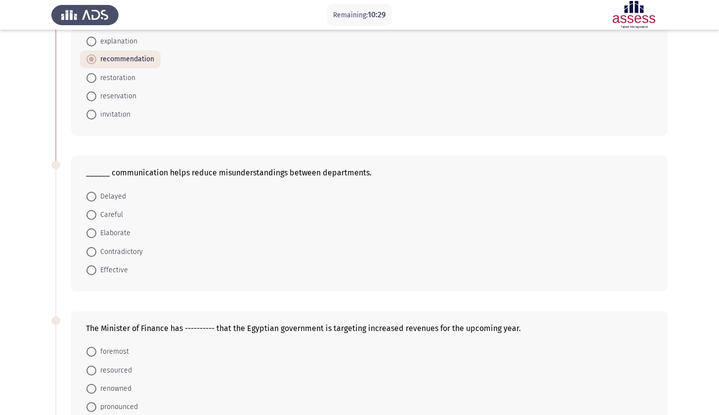
scroll to position [155, 0]
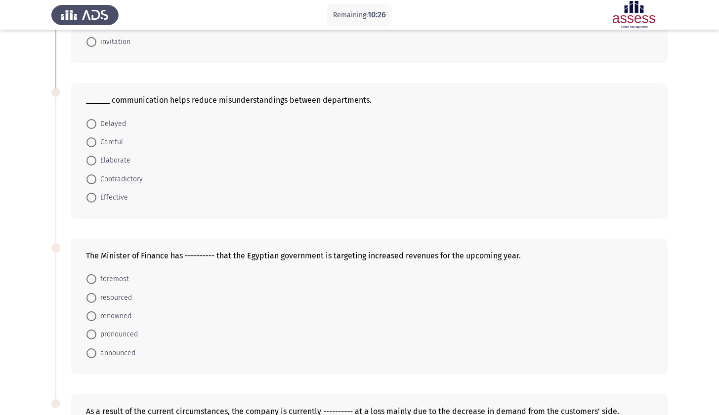
click at [110, 196] on span "Effective" at bounding box center [112, 198] width 32 height 12
click at [96, 196] on input "Effective" at bounding box center [91, 198] width 10 height 10
radio input "true"
click at [34, 162] on app-assessment-container "Remaining: 10:26 Previous ASSESS English Vocabulary Next She was promoted after…" at bounding box center [359, 212] width 719 height 654
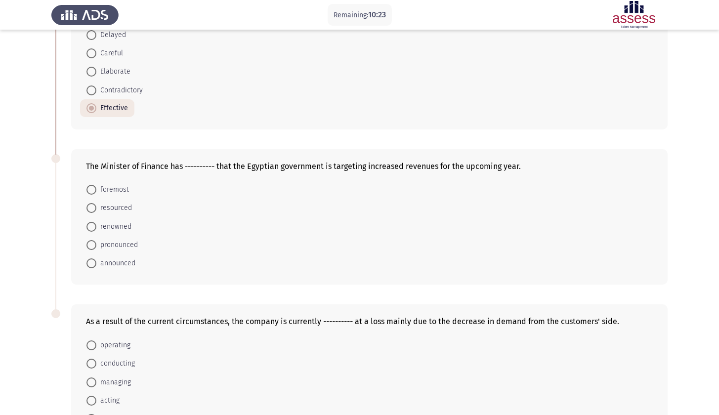
scroll to position [254, 0]
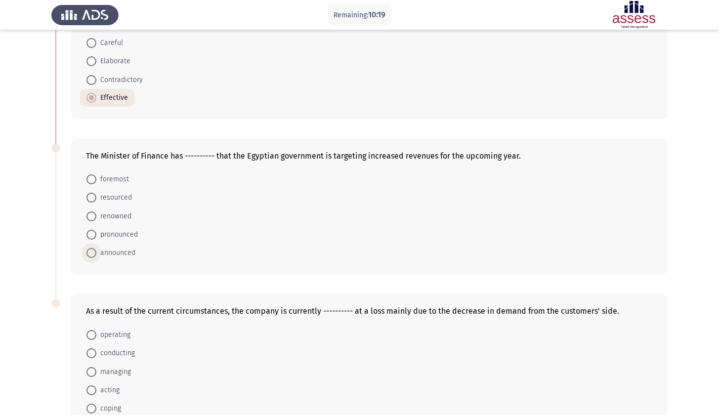
click at [112, 253] on span "announced" at bounding box center [115, 253] width 39 height 12
click at [96, 253] on input "announced" at bounding box center [91, 253] width 10 height 10
radio input "true"
click at [41, 207] on app-assessment-container "Remaining: 10:18 Previous ASSESS English Vocabulary Next She was promoted after…" at bounding box center [359, 113] width 719 height 654
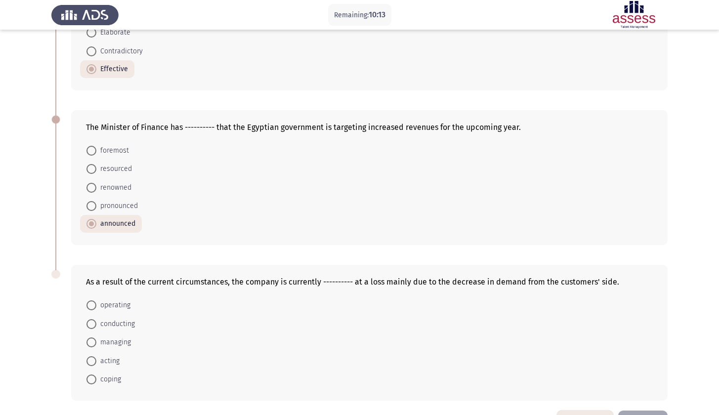
scroll to position [319, 0]
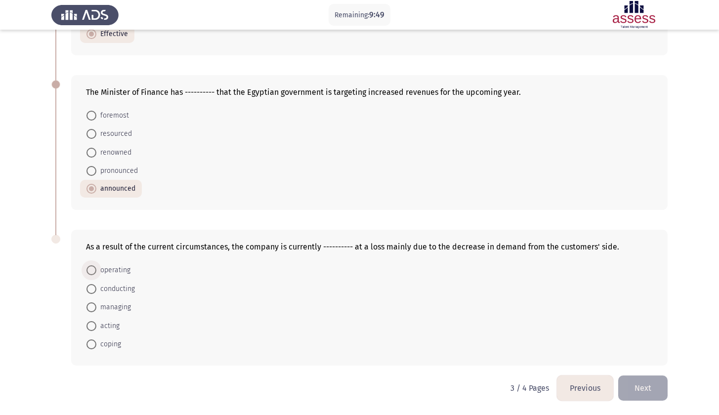
click at [118, 266] on span "operating" at bounding box center [113, 270] width 34 height 12
click at [96, 266] on input "operating" at bounding box center [91, 270] width 10 height 10
radio input "true"
click at [644, 388] on button "Next" at bounding box center [642, 388] width 49 height 25
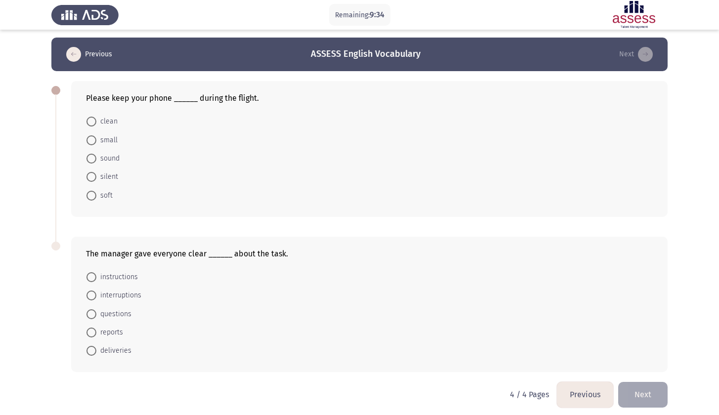
scroll to position [6, 0]
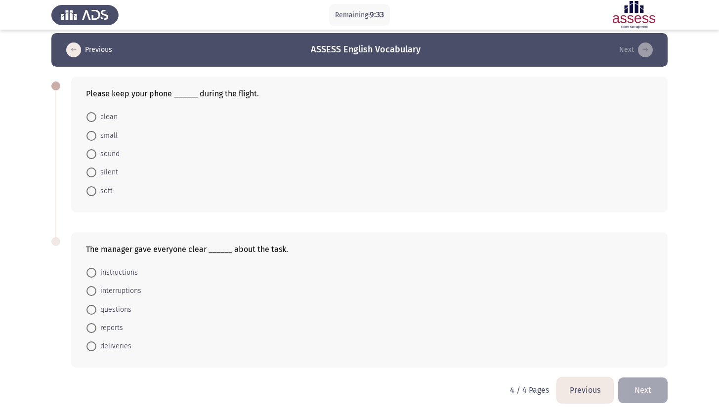
click at [105, 172] on span "silent" at bounding box center [107, 173] width 22 height 12
click at [96, 172] on input "silent" at bounding box center [91, 173] width 10 height 10
radio input "true"
click at [143, 228] on div "The manager gave everyone clear ______ about the task. instructions interruptio…" at bounding box center [359, 299] width 616 height 156
click at [114, 278] on span "instructions" at bounding box center [117, 272] width 42 height 12
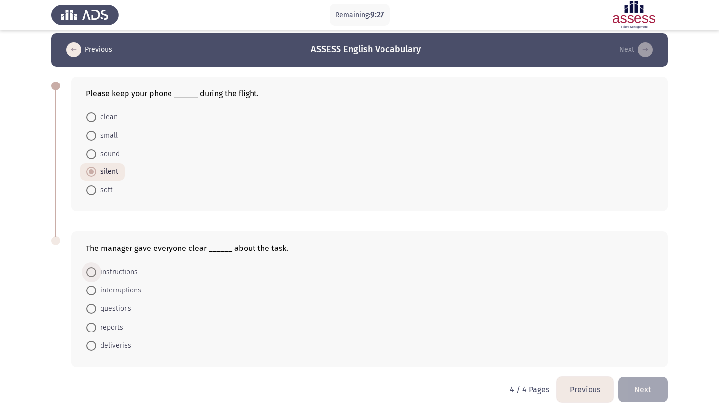
click at [96, 277] on input "instructions" at bounding box center [91, 272] width 10 height 10
radio input "true"
click at [553, 386] on div "4 / 4 Pages Previous Next" at bounding box center [589, 389] width 158 height 25
click at [568, 389] on button "Previous" at bounding box center [585, 389] width 56 height 25
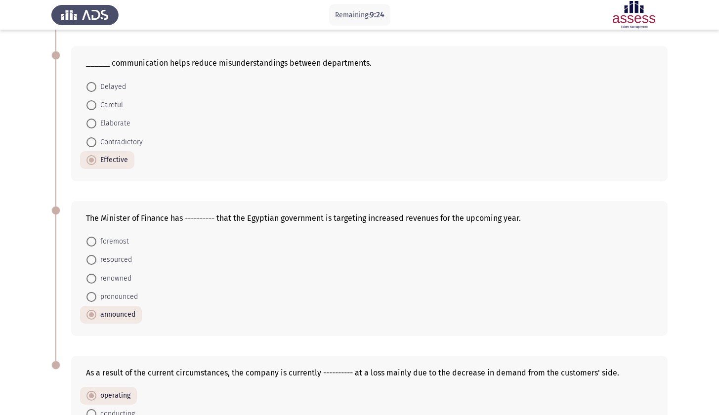
scroll to position [318, 0]
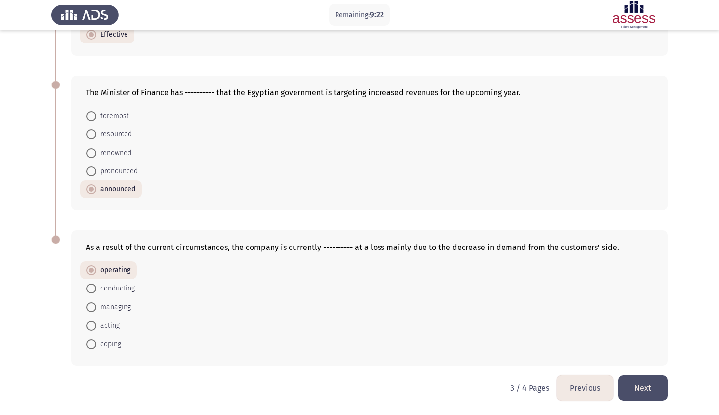
click at [576, 389] on button "Previous" at bounding box center [585, 388] width 56 height 25
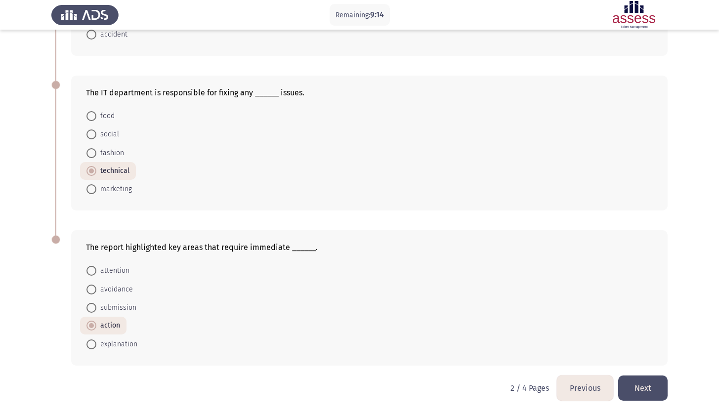
click at [650, 380] on button "Next" at bounding box center [642, 388] width 49 height 25
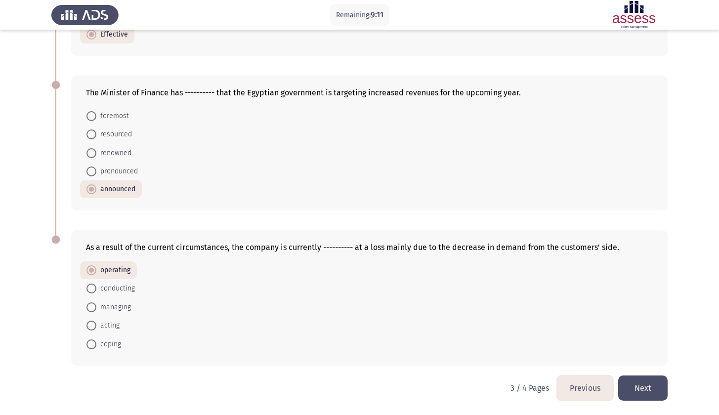
click at [658, 384] on button "Next" at bounding box center [642, 388] width 49 height 25
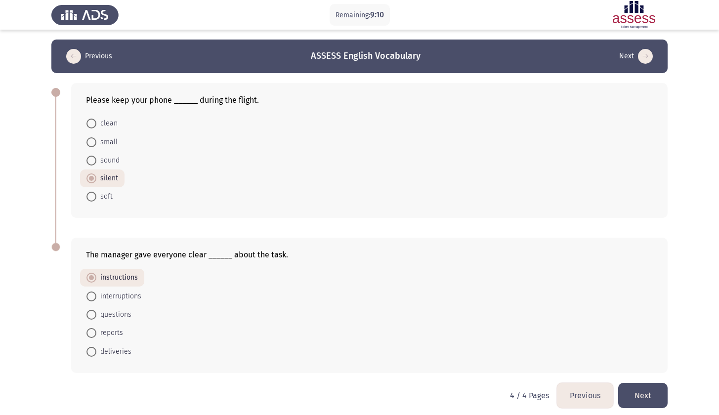
scroll to position [9, 0]
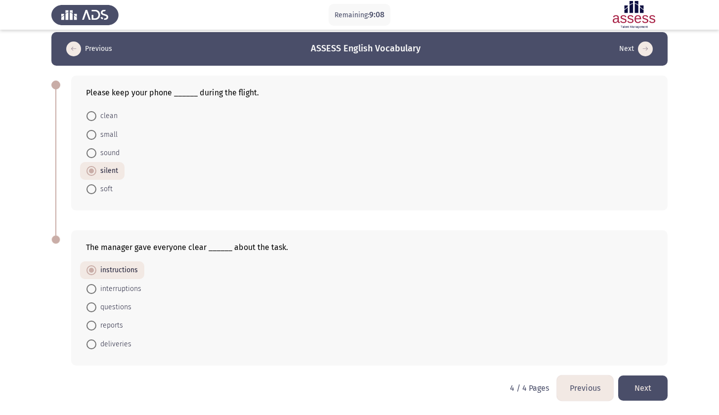
click at [636, 384] on button "Next" at bounding box center [642, 388] width 49 height 25
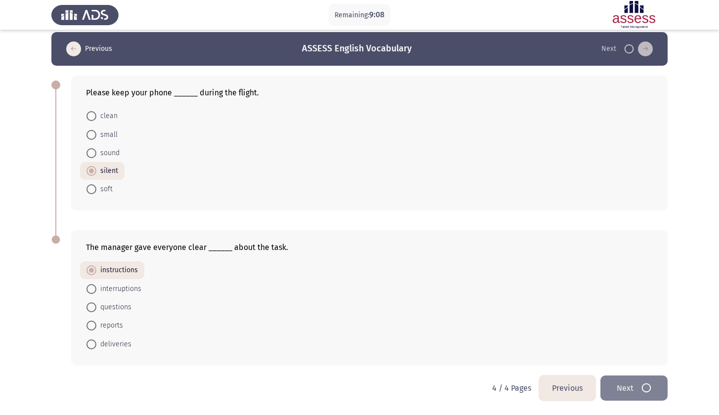
scroll to position [0, 0]
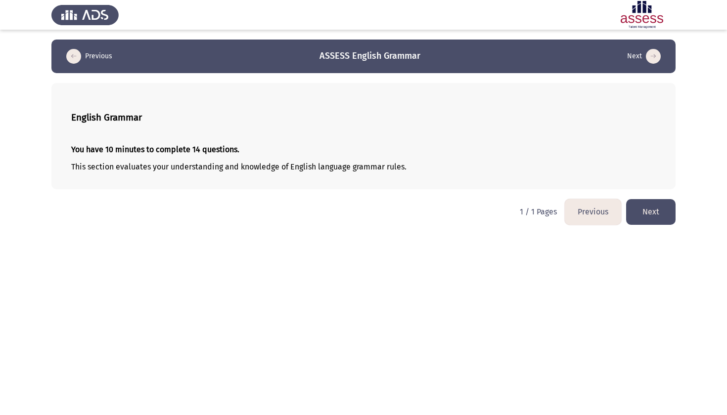
click at [645, 218] on button "Next" at bounding box center [650, 211] width 49 height 25
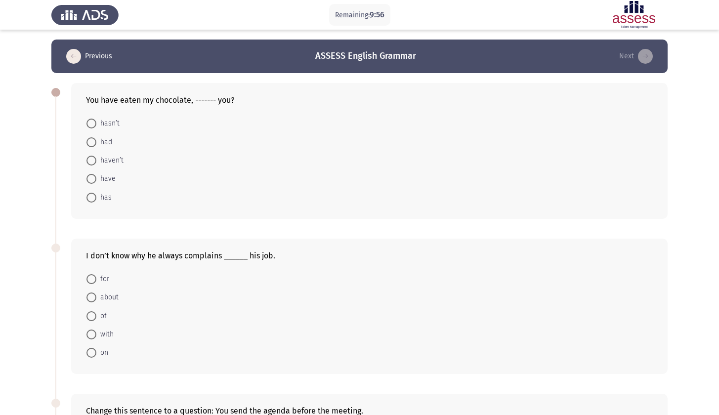
click at [110, 160] on span "haven’t" at bounding box center [109, 161] width 27 height 12
click at [96, 160] on input "haven’t" at bounding box center [91, 161] width 10 height 10
radio input "true"
click at [22, 230] on app-assessment-container "Remaining: 9:55 Previous ASSESS English Grammar Next You have eaten my chocolat…" at bounding box center [359, 367] width 719 height 655
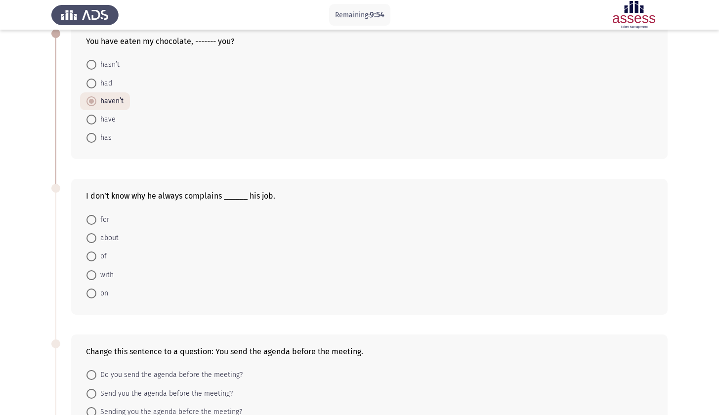
scroll to position [73, 0]
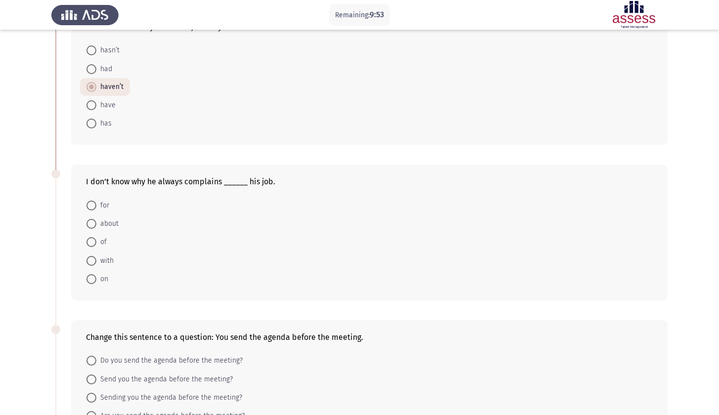
click at [91, 221] on span at bounding box center [91, 224] width 10 height 10
click at [91, 221] on input "about" at bounding box center [91, 224] width 10 height 10
radio input "true"
click at [18, 257] on app-assessment-container "Remaining: 9:53 Previous ASSESS English Grammar Next You have eaten my chocolat…" at bounding box center [359, 293] width 719 height 654
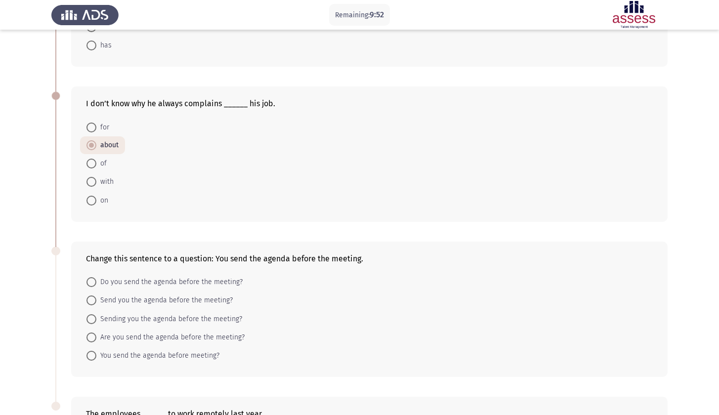
scroll to position [220, 0]
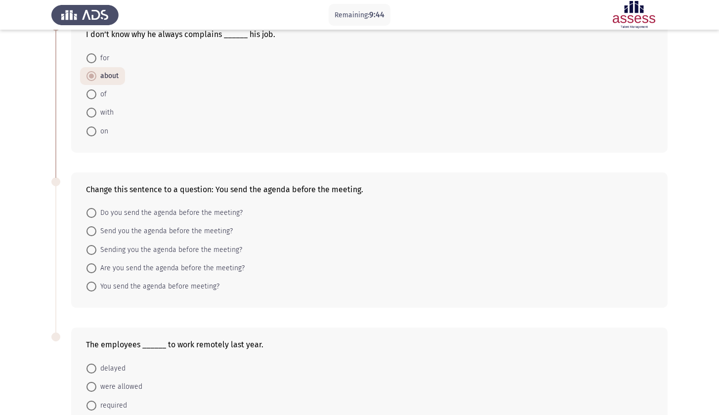
click at [163, 216] on span "Do you send the agenda before the meeting?" at bounding box center [169, 213] width 146 height 12
click at [96, 216] on input "Do you send the agenda before the meeting?" at bounding box center [91, 213] width 10 height 10
radio input "true"
click at [37, 272] on app-assessment-container "Remaining: 9:42 Previous ASSESS English Grammar Next You have eaten my chocolat…" at bounding box center [359, 146] width 719 height 654
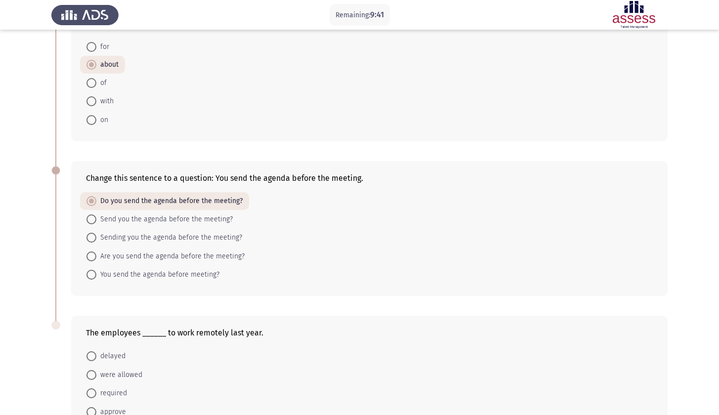
scroll to position [315, 0]
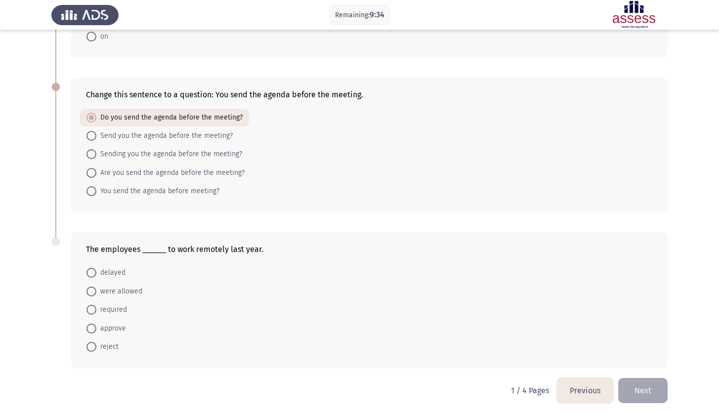
click at [131, 293] on span "were allowed" at bounding box center [119, 292] width 46 height 12
click at [96, 293] on input "were allowed" at bounding box center [91, 292] width 10 height 10
radio input "true"
click at [27, 293] on app-assessment-container "Remaining: 9:33 Previous ASSESS English Grammar Next You have eaten my chocolat…" at bounding box center [359, 50] width 719 height 653
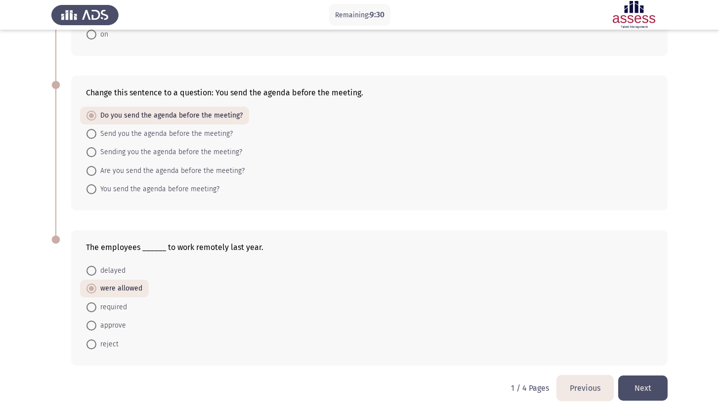
click at [644, 388] on button "Next" at bounding box center [642, 388] width 49 height 25
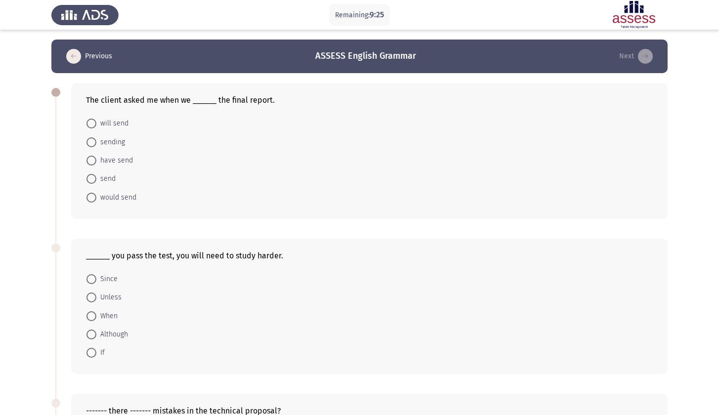
click at [126, 201] on span "would send" at bounding box center [116, 198] width 40 height 12
click at [96, 201] on input "would send" at bounding box center [91, 198] width 10 height 10
radio input "true"
click at [14, 152] on app-assessment-container "Remaining: 9:22 Previous ASSESS English Grammar Next The client asked me when w…" at bounding box center [359, 367] width 719 height 655
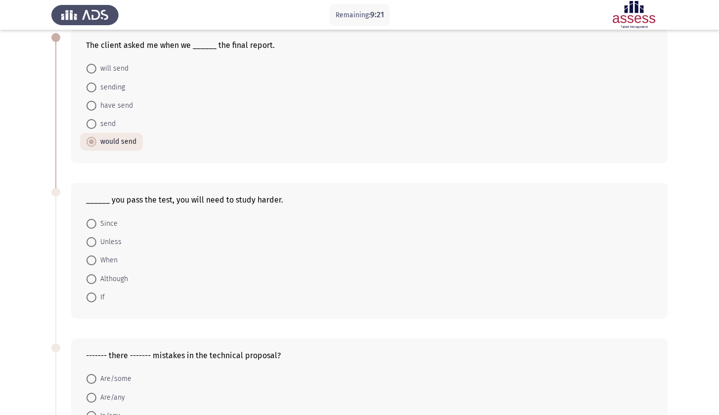
scroll to position [72, 0]
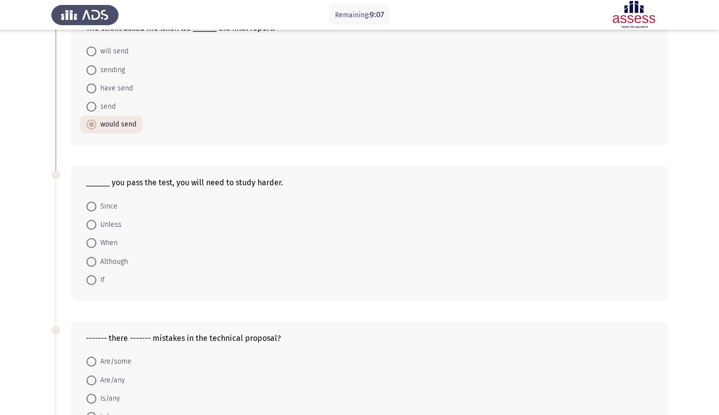
click at [26, 247] on app-assessment-container "Remaining: 9:07 Previous ASSESS English Grammar Next The client asked me when w…" at bounding box center [359, 294] width 719 height 655
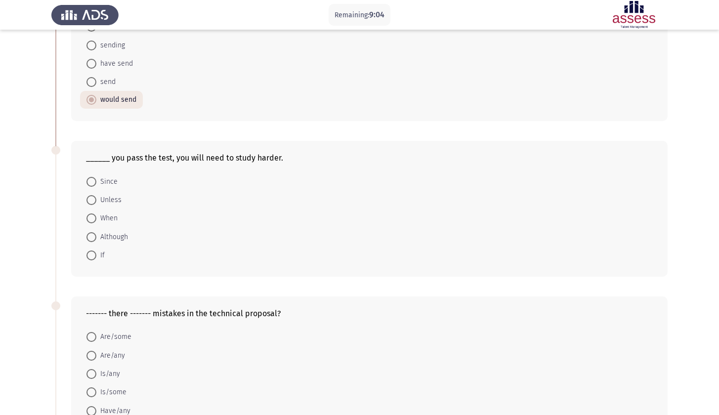
scroll to position [159, 0]
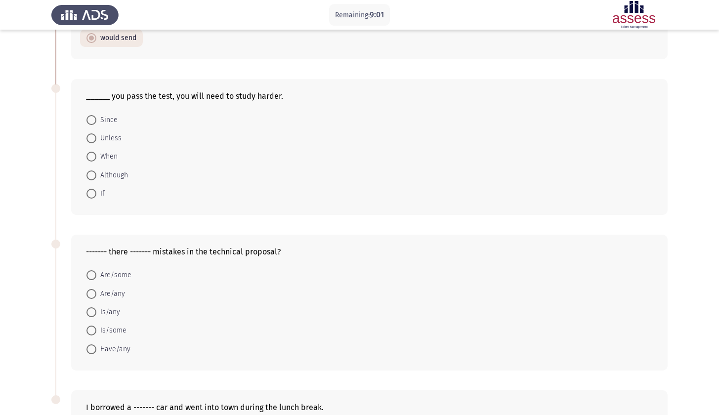
click at [93, 296] on span at bounding box center [91, 294] width 10 height 10
click at [93, 296] on input "Are/any" at bounding box center [91, 294] width 10 height 10
radio input "true"
click at [31, 292] on app-assessment-container "Remaining: 8:59 Previous ASSESS English Grammar Next The client asked me when w…" at bounding box center [359, 208] width 719 height 654
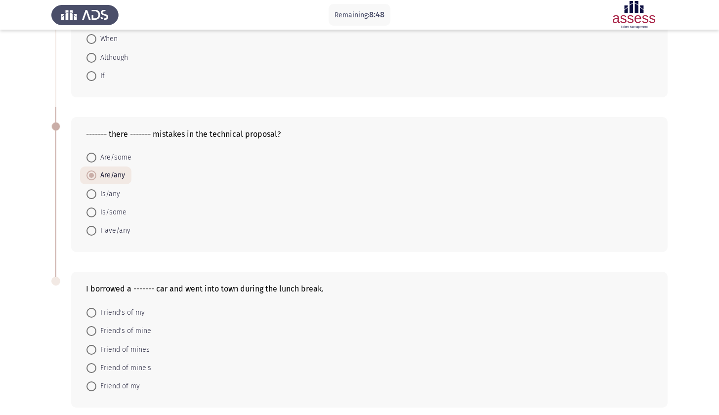
scroll to position [282, 0]
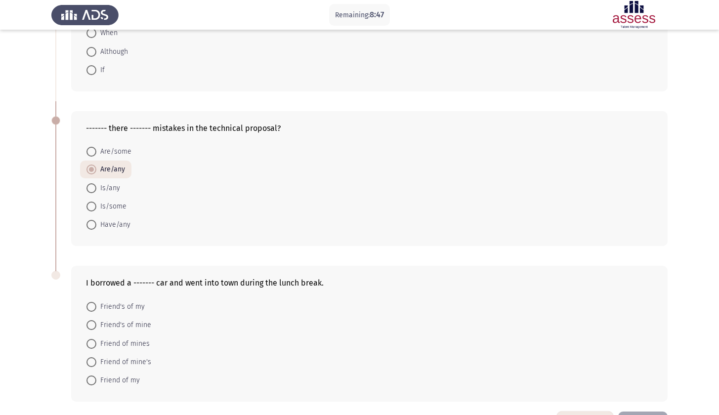
click at [94, 365] on span at bounding box center [91, 362] width 10 height 10
click at [94, 365] on input "Friend of mine's" at bounding box center [91, 362] width 10 height 10
radio input "true"
click at [26, 345] on app-assessment-container "Remaining: 8:46 Previous ASSESS English Grammar Next The client asked me when w…" at bounding box center [359, 84] width 719 height 654
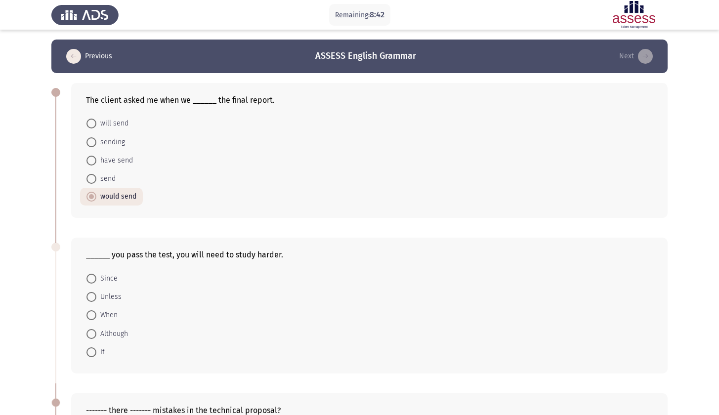
scroll to position [2, 0]
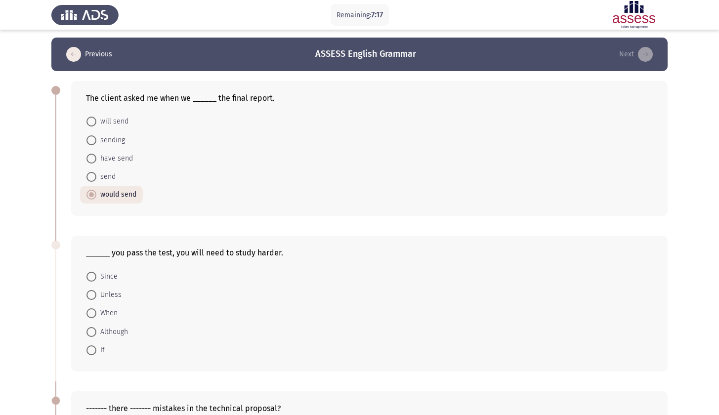
click at [103, 350] on span "If" at bounding box center [100, 350] width 8 height 12
click at [96, 350] on input "If" at bounding box center [91, 350] width 10 height 10
radio input "true"
click at [42, 324] on app-assessment-container "Remaining: 7:16 Previous ASSESS English Grammar Next The client asked me when w…" at bounding box center [359, 364] width 719 height 653
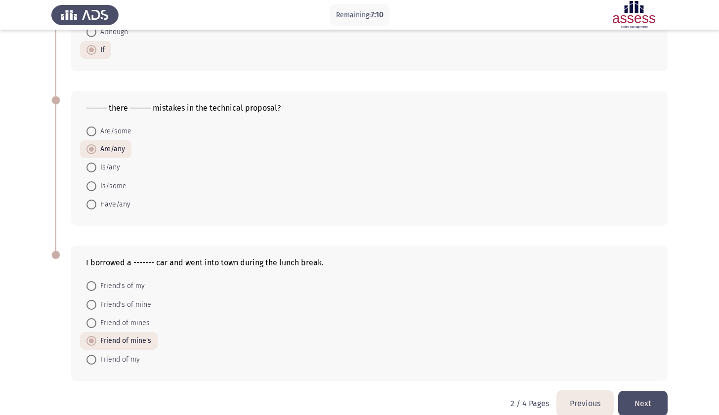
scroll to position [318, 0]
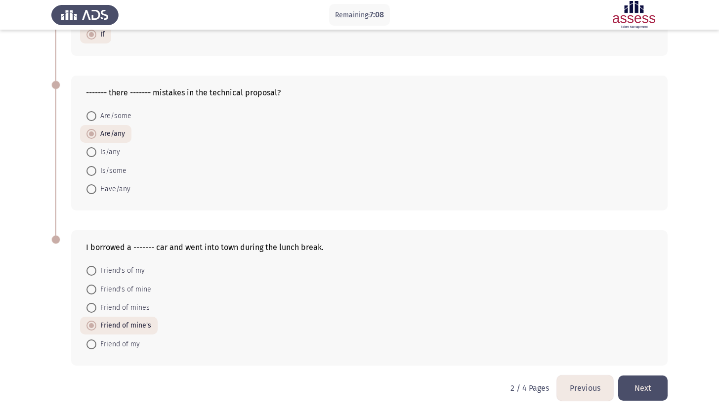
click at [640, 385] on button "Next" at bounding box center [642, 388] width 49 height 25
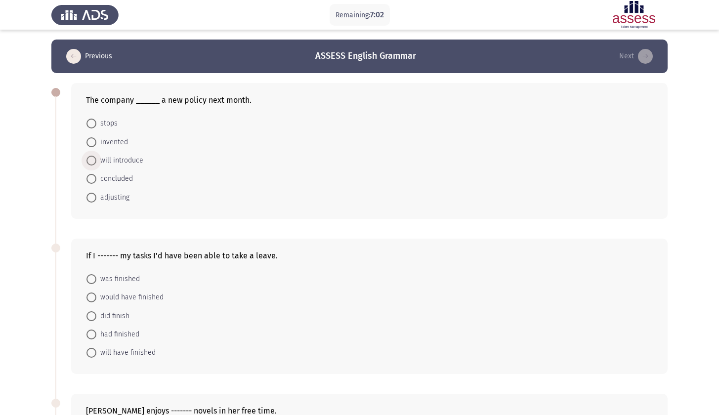
click at [121, 165] on span "will introduce" at bounding box center [119, 161] width 47 height 12
click at [96, 165] on input "will introduce" at bounding box center [91, 161] width 10 height 10
radio input "true"
click at [43, 191] on app-assessment-container "Remaining: 7:01 Previous ASSESS English Grammar Next The company ______ a new p…" at bounding box center [359, 367] width 719 height 655
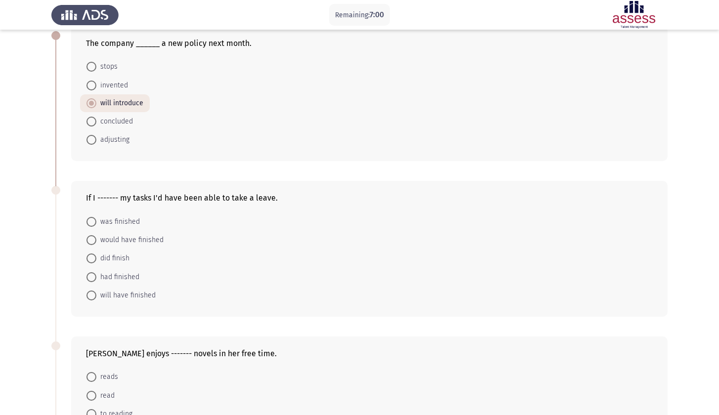
scroll to position [76, 0]
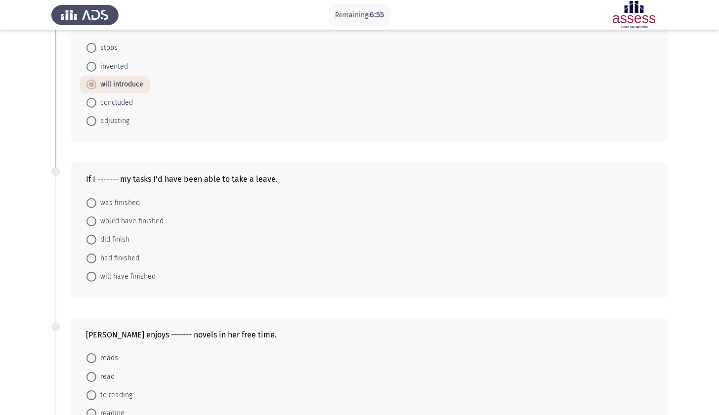
click at [122, 259] on span "had finished" at bounding box center [117, 259] width 43 height 12
click at [96, 259] on input "had finished" at bounding box center [91, 259] width 10 height 10
radio input "true"
click at [0, 256] on app-assessment-container "Remaining: 6:55 Previous ASSESS English Grammar Next The company ______ a new p…" at bounding box center [359, 291] width 719 height 654
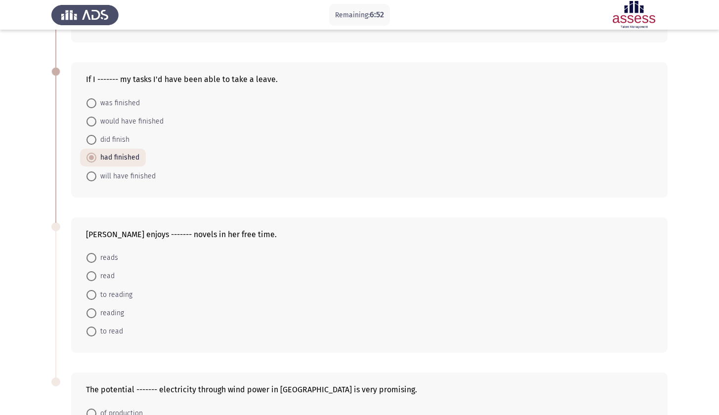
scroll to position [180, 0]
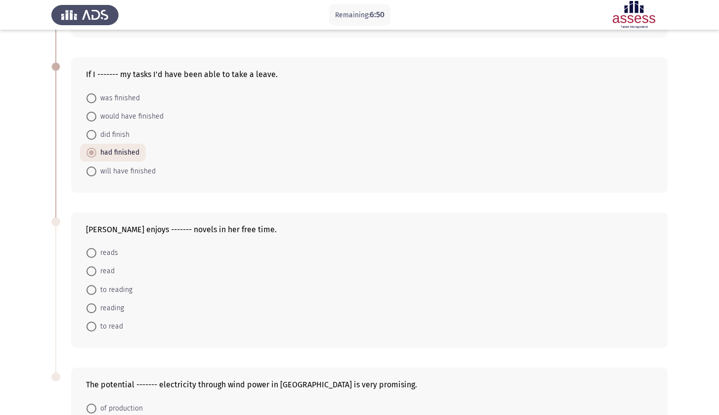
click at [105, 312] on span "reading" at bounding box center [110, 308] width 28 height 12
click at [96, 312] on input "reading" at bounding box center [91, 308] width 10 height 10
radio input "true"
click at [29, 311] on app-assessment-container "Remaining: 6:48 Previous ASSESS English Grammar Next The company ______ a new p…" at bounding box center [359, 186] width 719 height 654
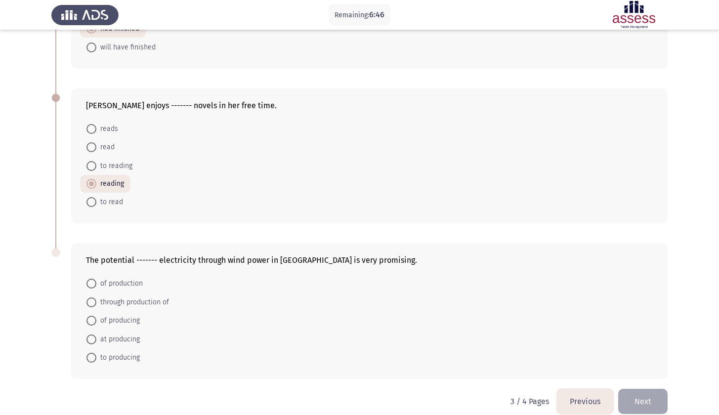
scroll to position [316, 0]
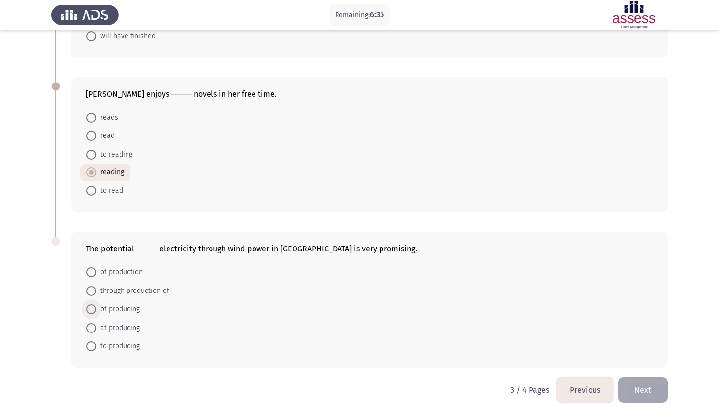
click at [118, 313] on span "of producing" at bounding box center [117, 309] width 43 height 12
click at [96, 313] on input "of producing" at bounding box center [91, 309] width 10 height 10
radio input "true"
click at [15, 316] on app-assessment-container "Remaining: 6:34 Previous ASSESS English Grammar Next The company ______ a new p…" at bounding box center [359, 50] width 719 height 653
click at [632, 381] on button "Next" at bounding box center [642, 389] width 49 height 25
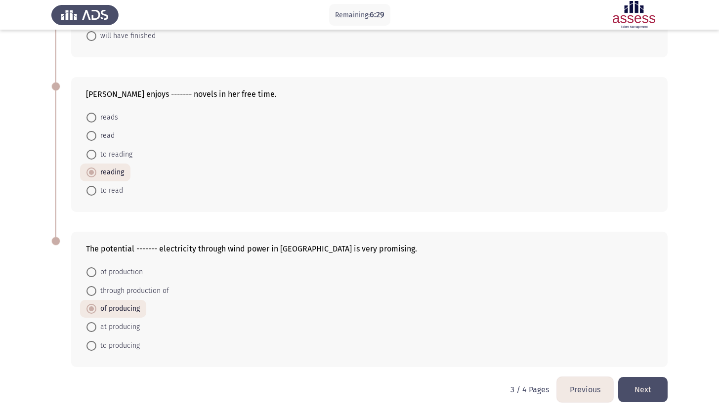
scroll to position [0, 0]
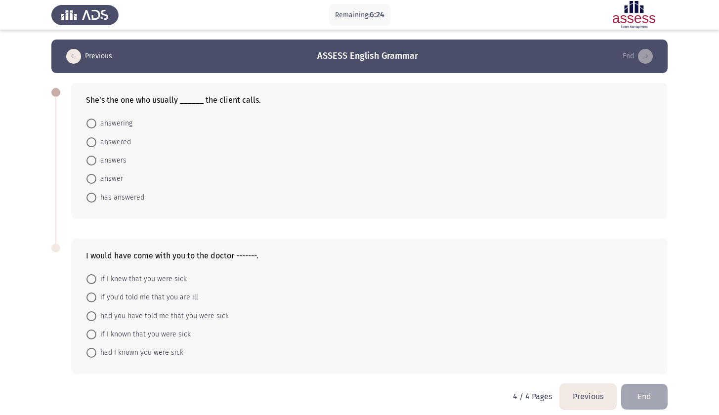
click at [110, 166] on span "answers" at bounding box center [111, 161] width 30 height 12
click at [96, 166] on input "answers" at bounding box center [91, 161] width 10 height 10
radio input "true"
click at [20, 198] on app-assessment-container "Remaining: 6:23 Previous ASSESS English Grammar End She’s the one who usually _…" at bounding box center [359, 212] width 719 height 344
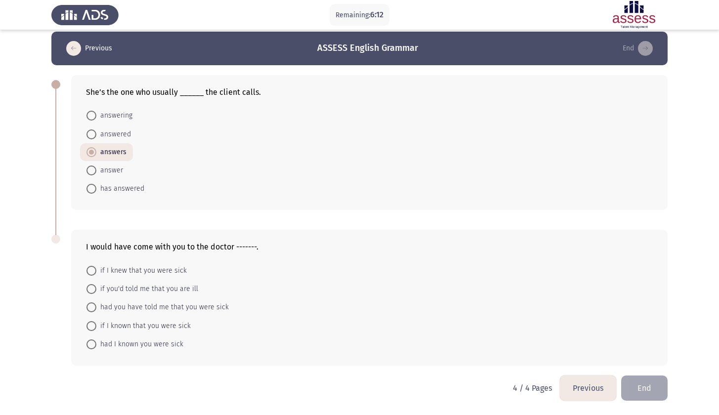
click at [152, 271] on span "if I knew that you were sick" at bounding box center [141, 271] width 90 height 12
click at [96, 271] on input "if I knew that you were sick" at bounding box center [91, 271] width 10 height 10
radio input "true"
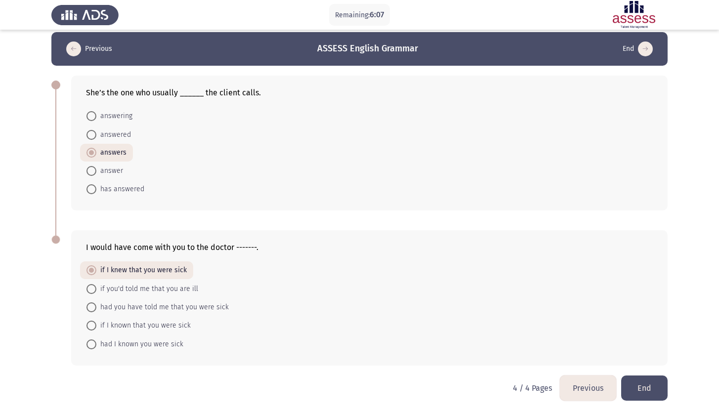
click at [60, 299] on div "I would have come with you to the doctor -------. if I knew that you were sick …" at bounding box center [359, 297] width 616 height 155
click at [152, 288] on span "if you'd told me that you are ill" at bounding box center [147, 289] width 102 height 12
click at [96, 288] on input "if you'd told me that you are ill" at bounding box center [91, 289] width 10 height 10
radio input "true"
click at [127, 347] on span "had I known you were sick" at bounding box center [139, 345] width 87 height 12
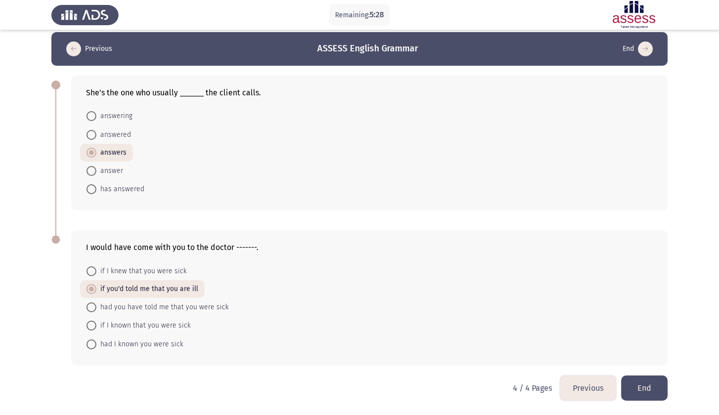
click at [96, 347] on input "had I known you were sick" at bounding box center [91, 345] width 10 height 10
radio input "true"
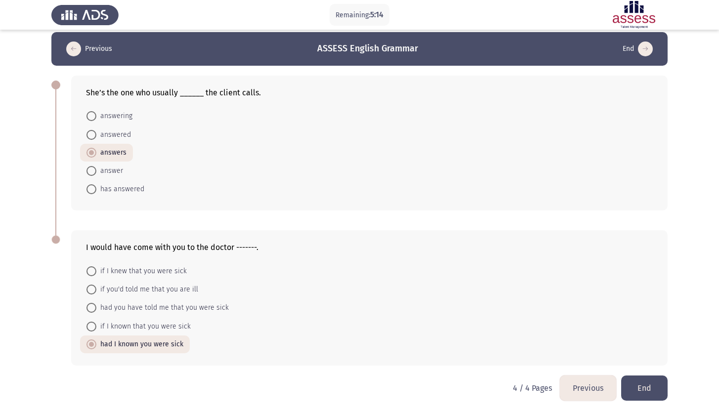
click at [654, 385] on button "End" at bounding box center [644, 388] width 46 height 25
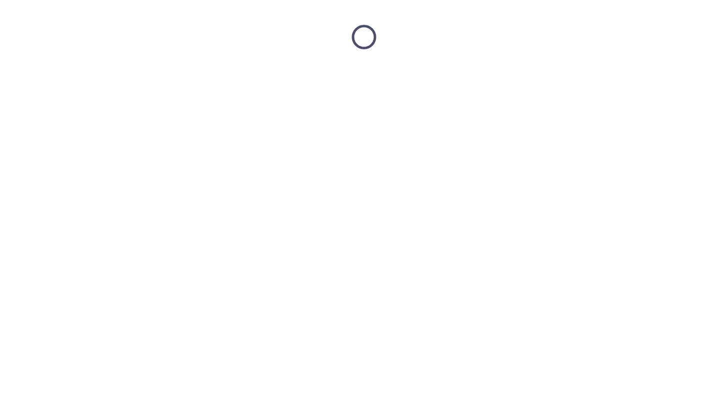
scroll to position [0, 0]
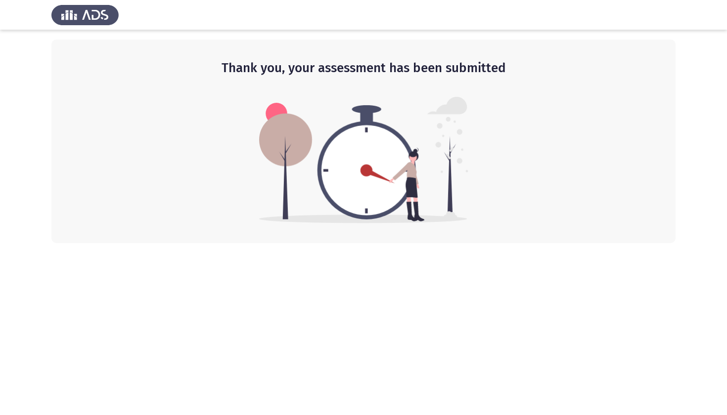
click at [94, 12] on img at bounding box center [84, 15] width 67 height 28
